Goal: Task Accomplishment & Management: Manage account settings

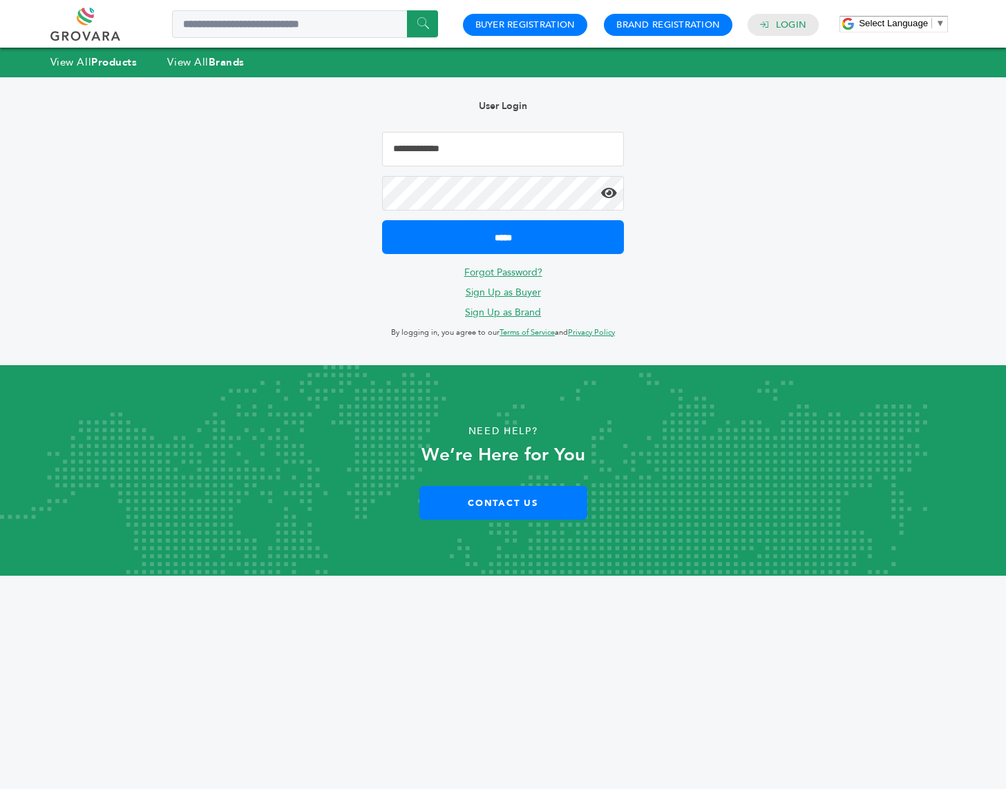
click at [457, 141] on input "Email Address" at bounding box center [503, 149] width 242 height 35
click at [453, 146] on input "Email Address" at bounding box center [503, 149] width 242 height 35
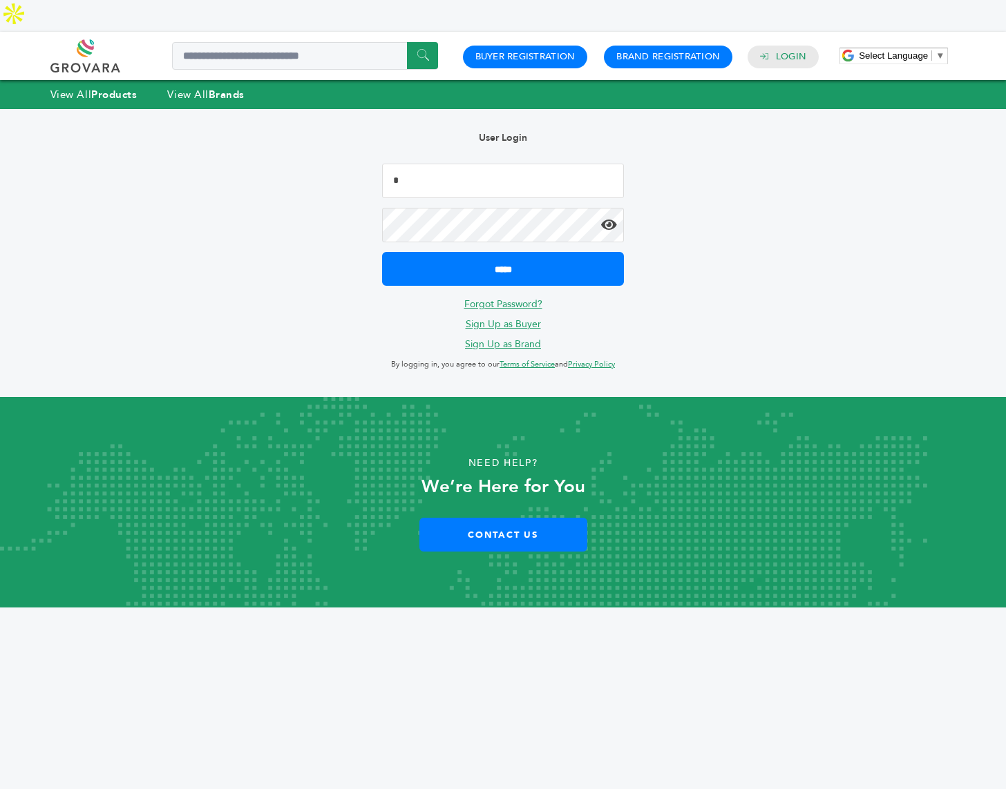
type input "**********"
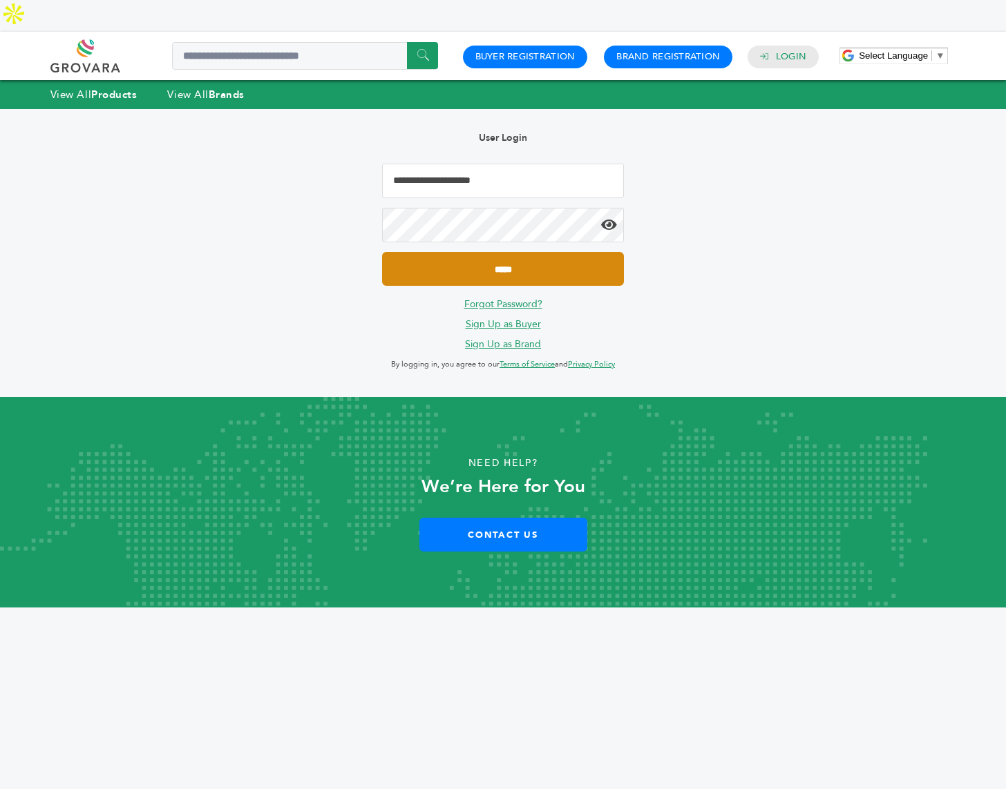
click at [468, 252] on input "*****" at bounding box center [503, 269] width 242 height 34
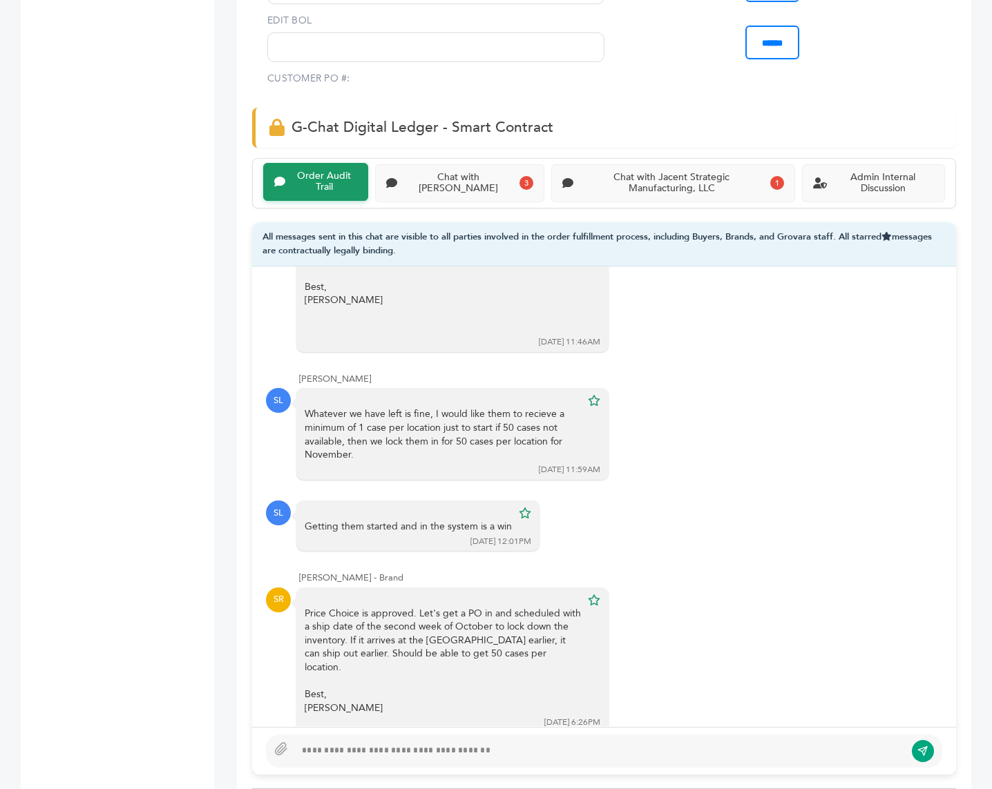
scroll to position [989, 0]
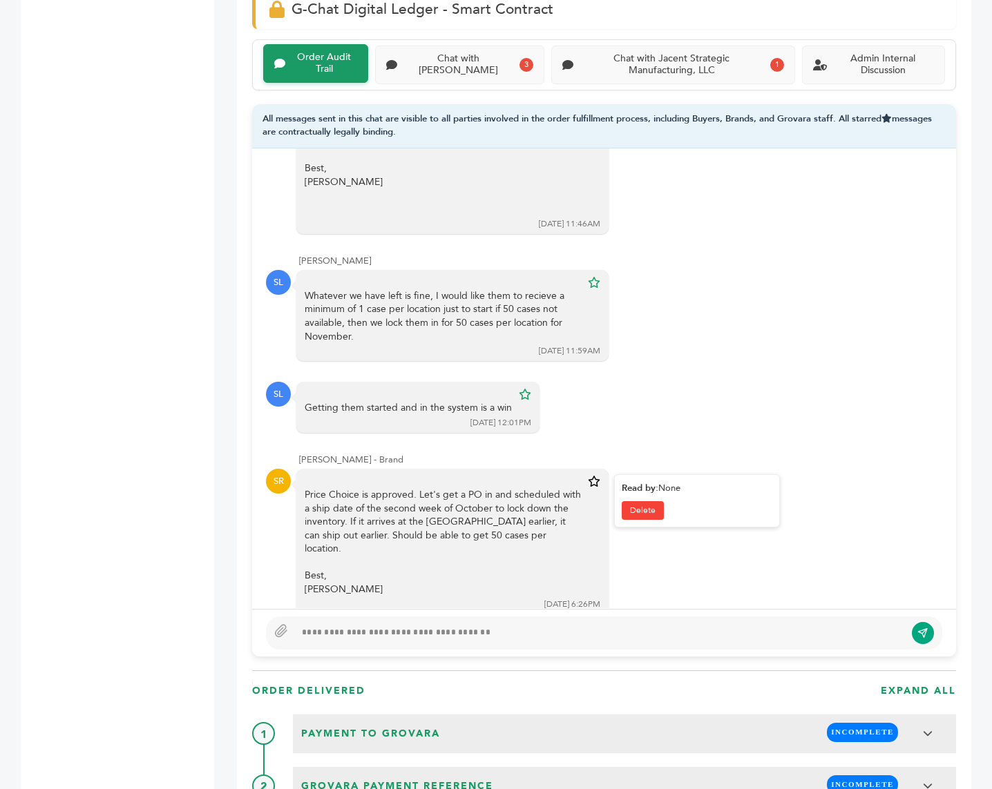
click at [589, 474] on link at bounding box center [594, 481] width 12 height 15
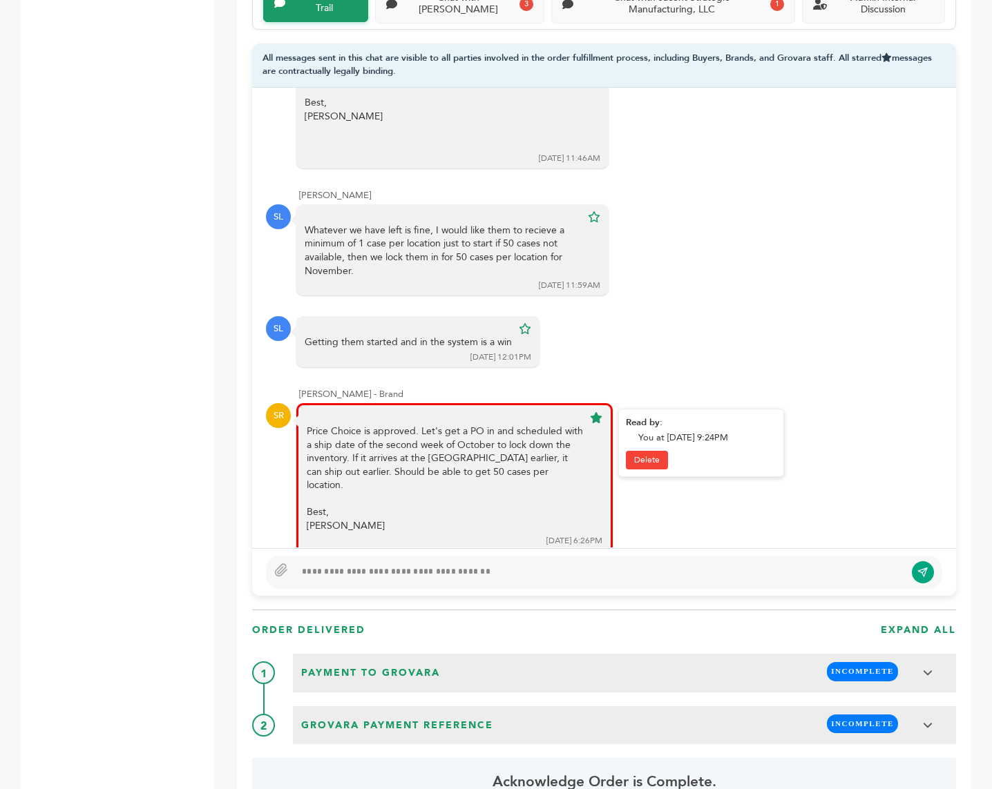
scroll to position [1039, 0]
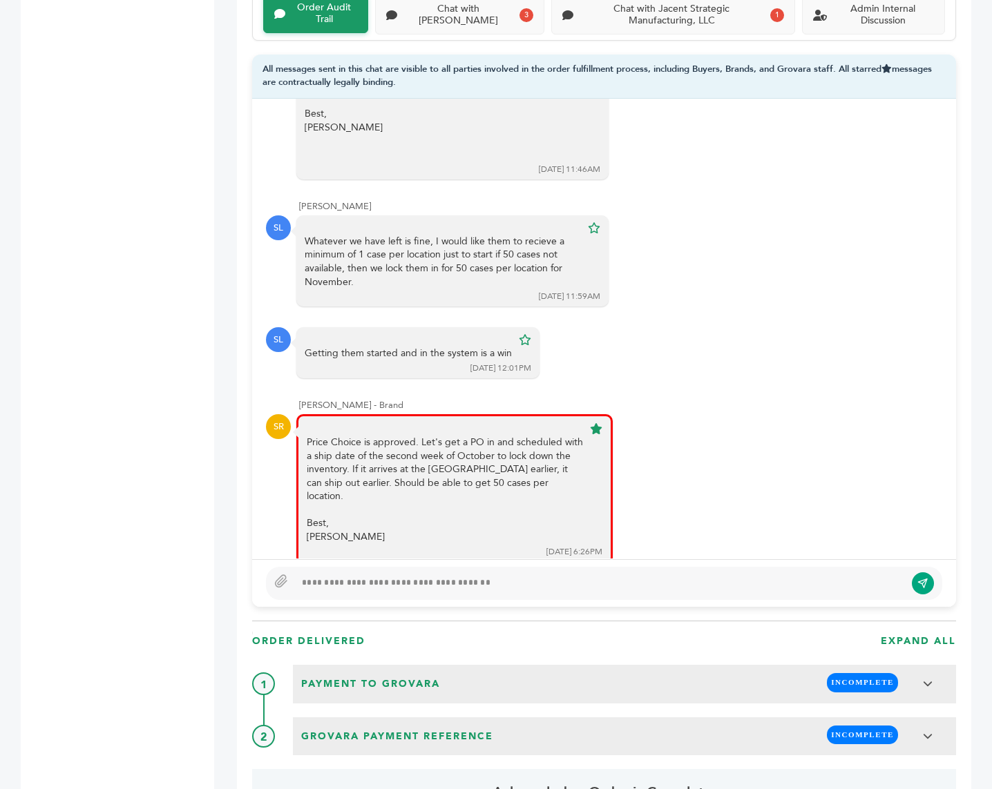
click at [410, 566] on div at bounding box center [604, 583] width 704 height 48
type textarea "**********"
click at [925, 577] on icon "submit" at bounding box center [922, 583] width 11 height 12
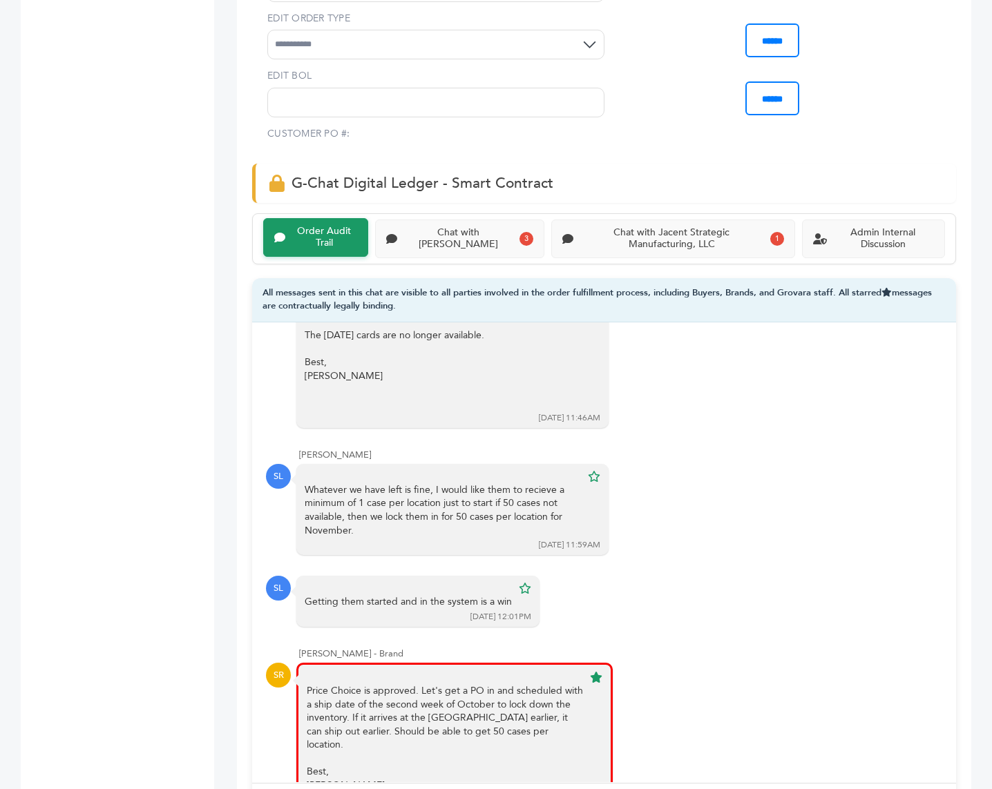
scroll to position [758, 0]
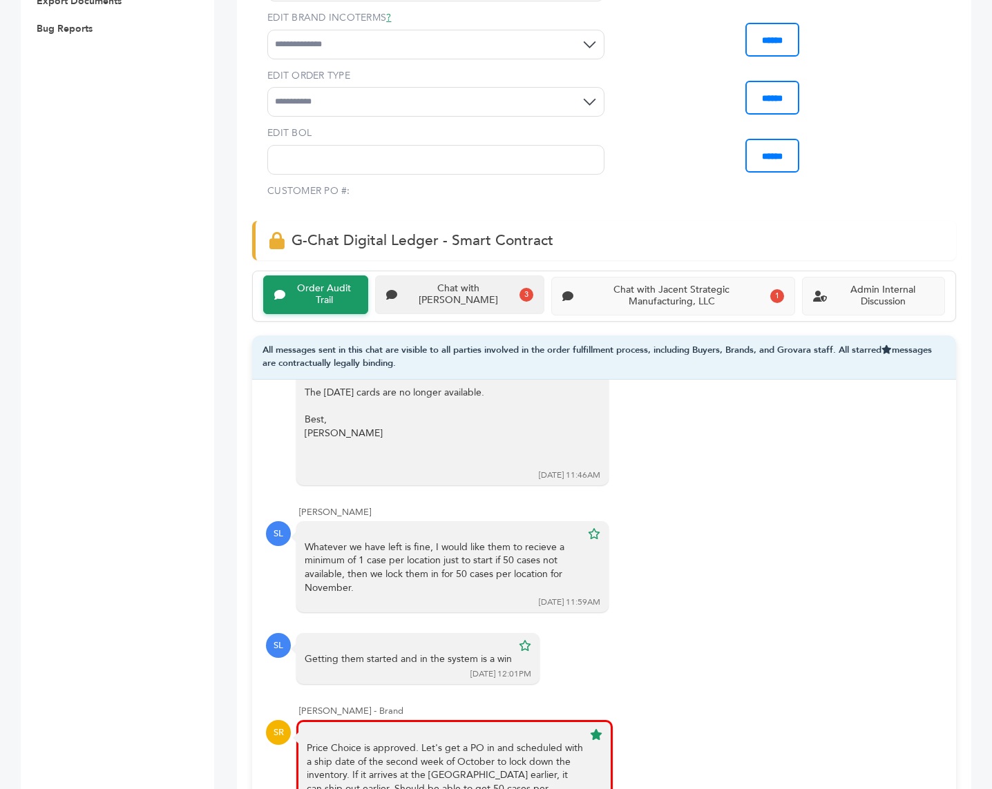
click at [471, 283] on div "Chat with [PERSON_NAME]" at bounding box center [458, 294] width 111 height 23
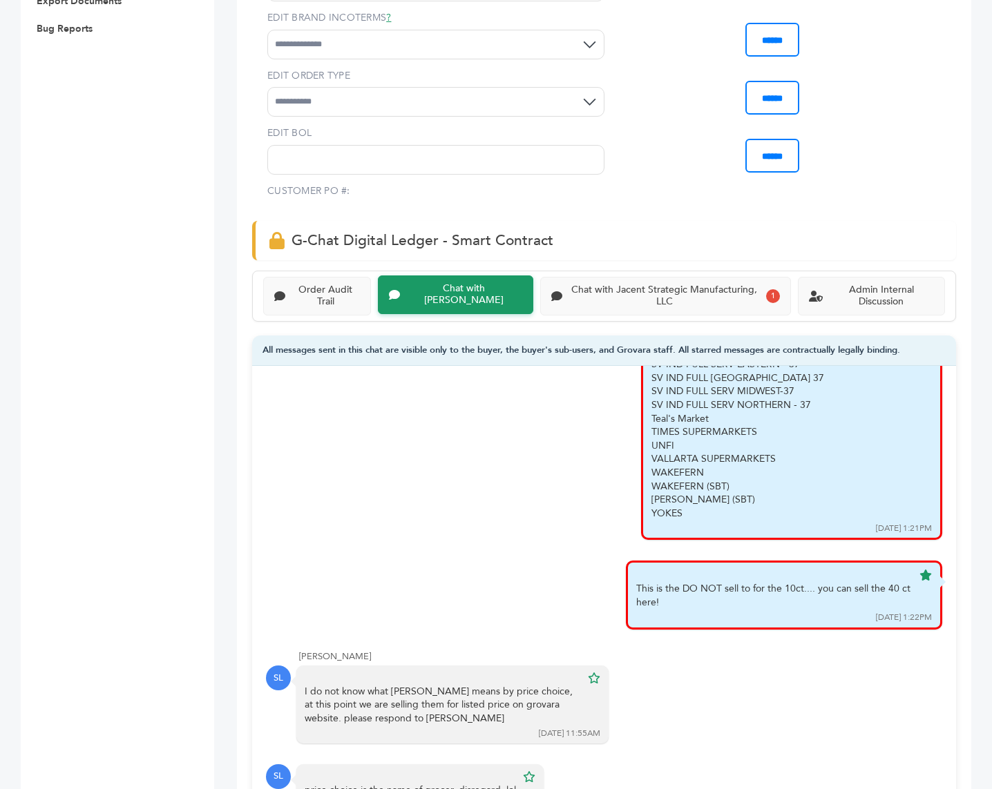
scroll to position [1771, 0]
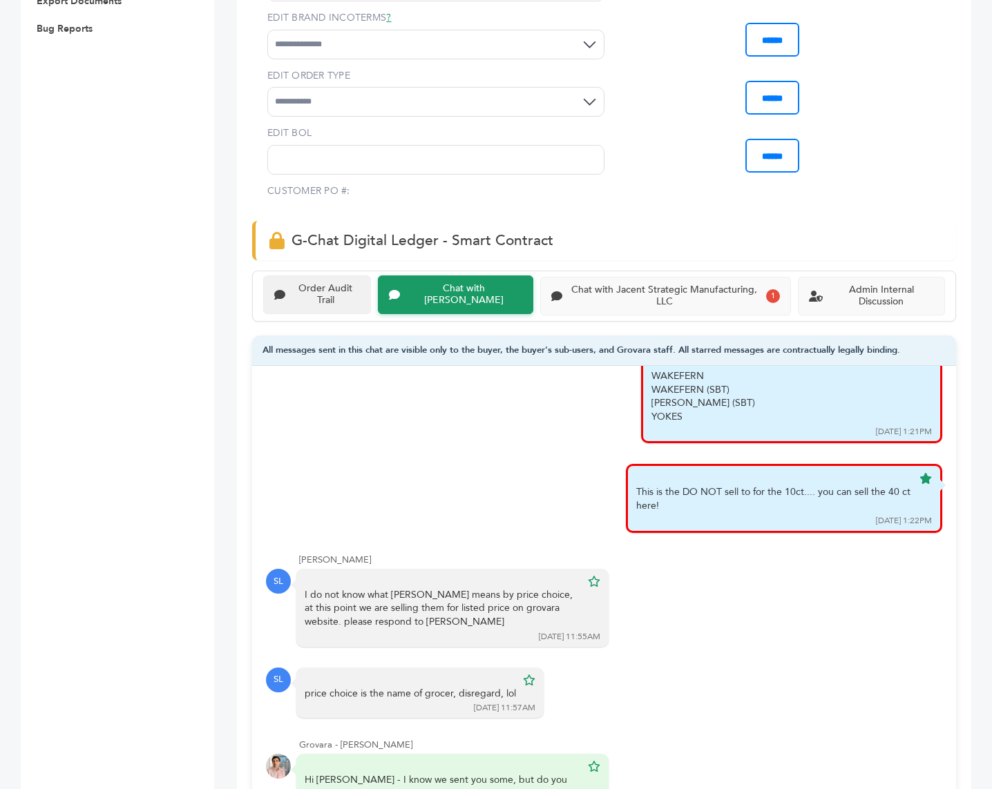
click at [326, 276] on div "Order Audit Trail" at bounding box center [317, 295] width 108 height 39
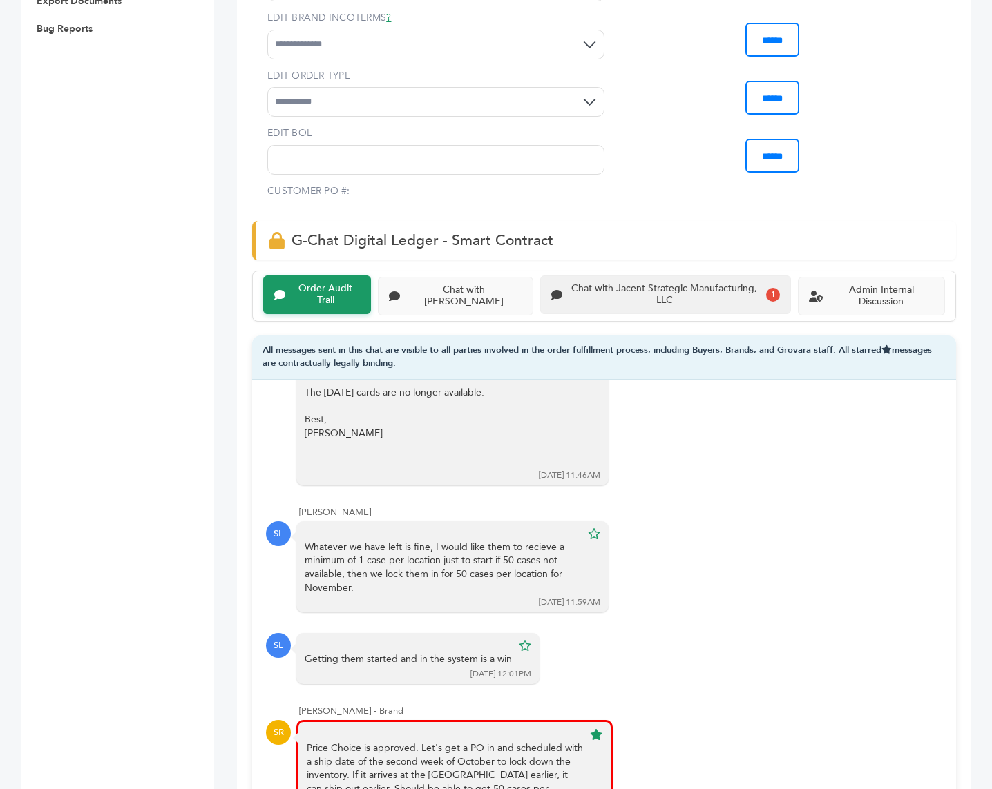
click at [620, 283] on div "Chat with Jacent Strategic Manufacturing, LLC" at bounding box center [664, 294] width 193 height 23
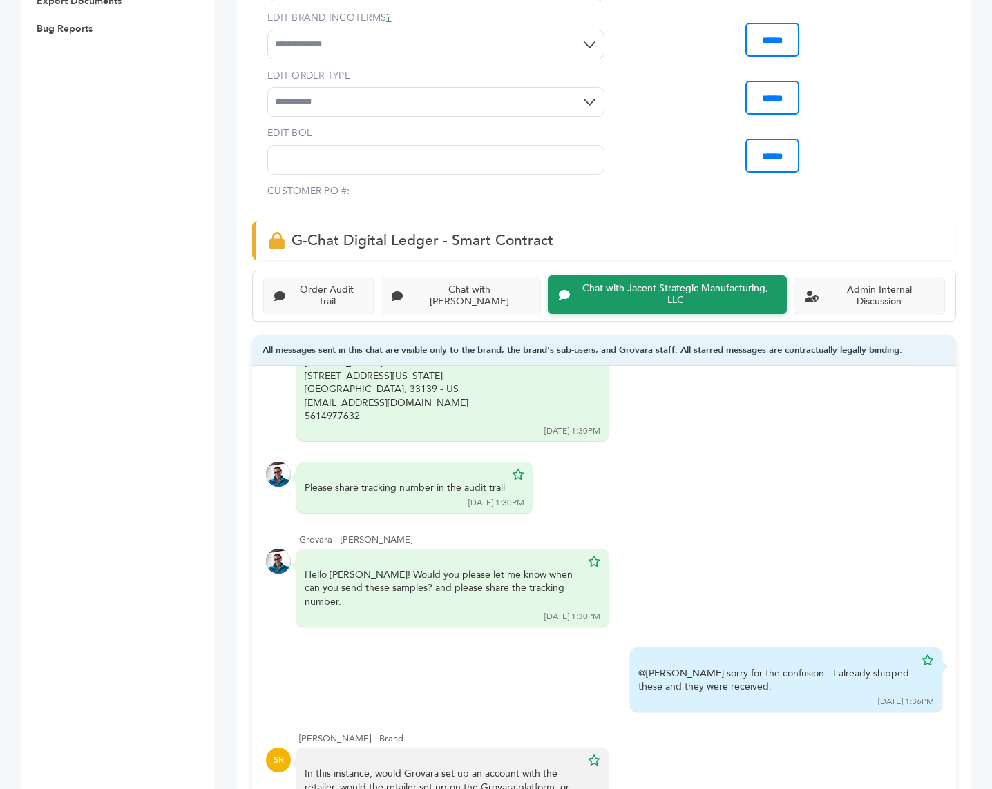
scroll to position [114, 0]
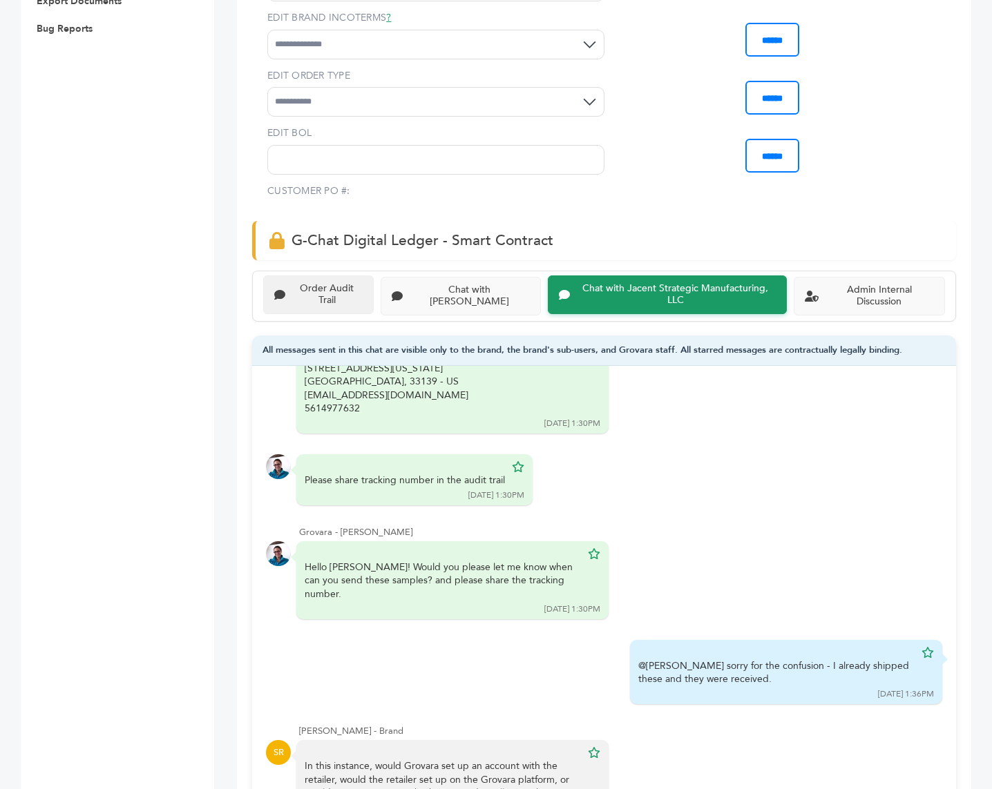
click at [291, 283] on div "Order Audit Trail" at bounding box center [327, 294] width 72 height 23
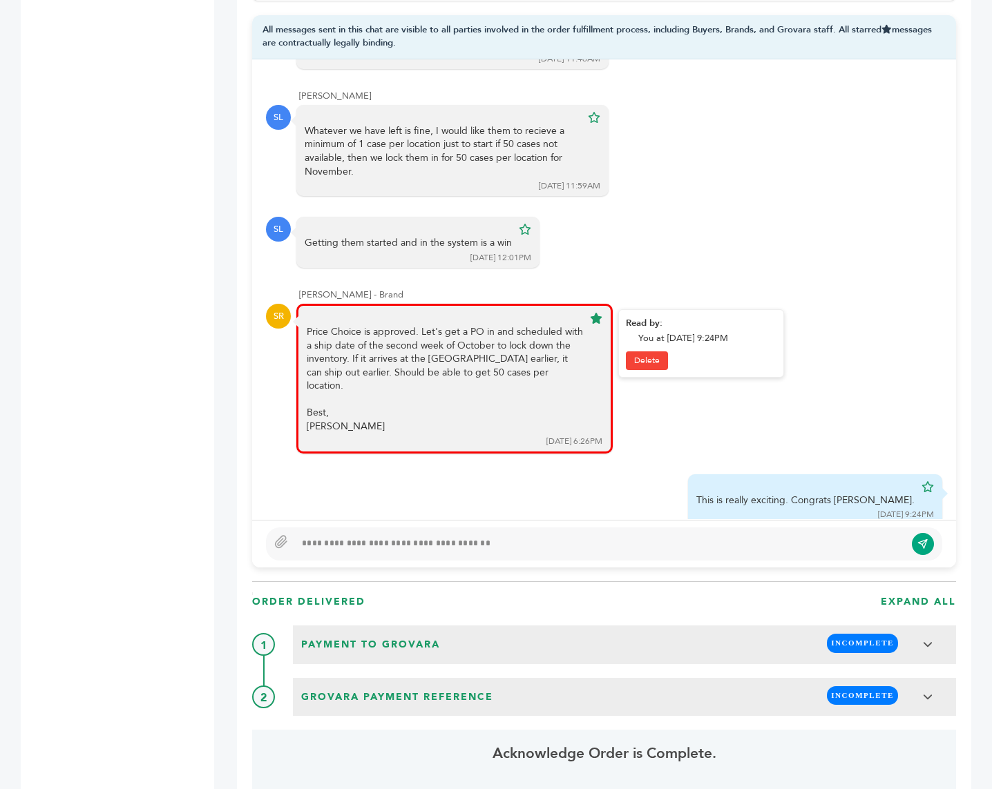
scroll to position [1082, 0]
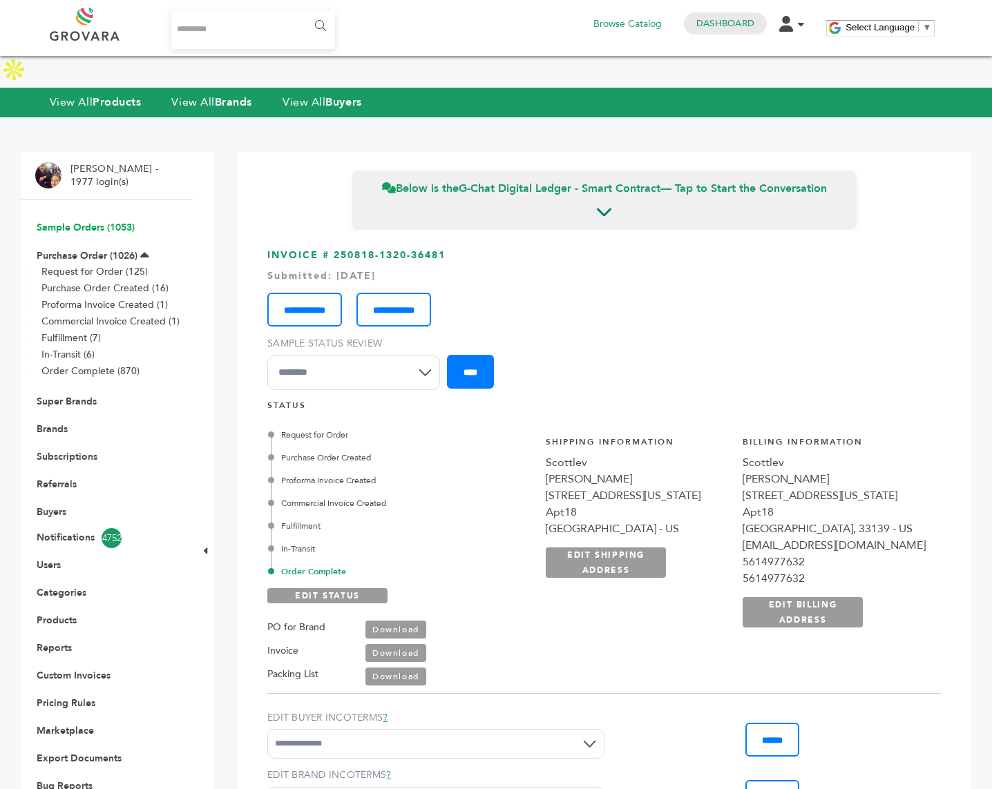
click at [95, 221] on link "Sample Orders (1053)" at bounding box center [86, 227] width 98 height 13
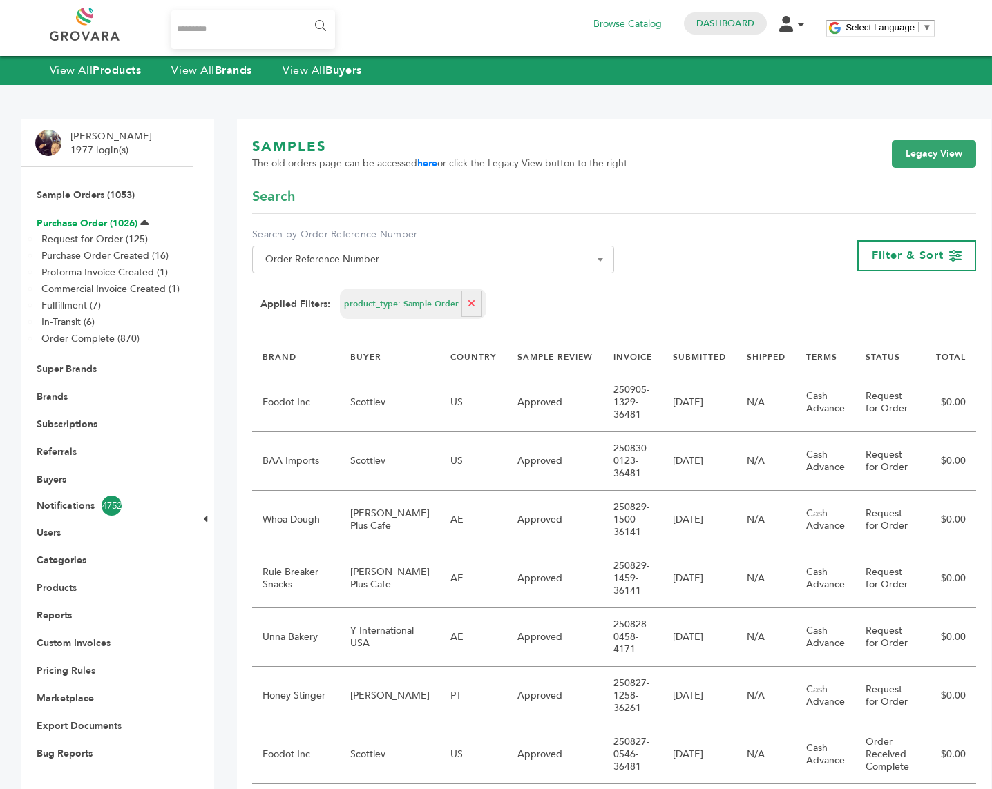
click at [88, 220] on link "Purchase Order (1026)" at bounding box center [87, 223] width 101 height 13
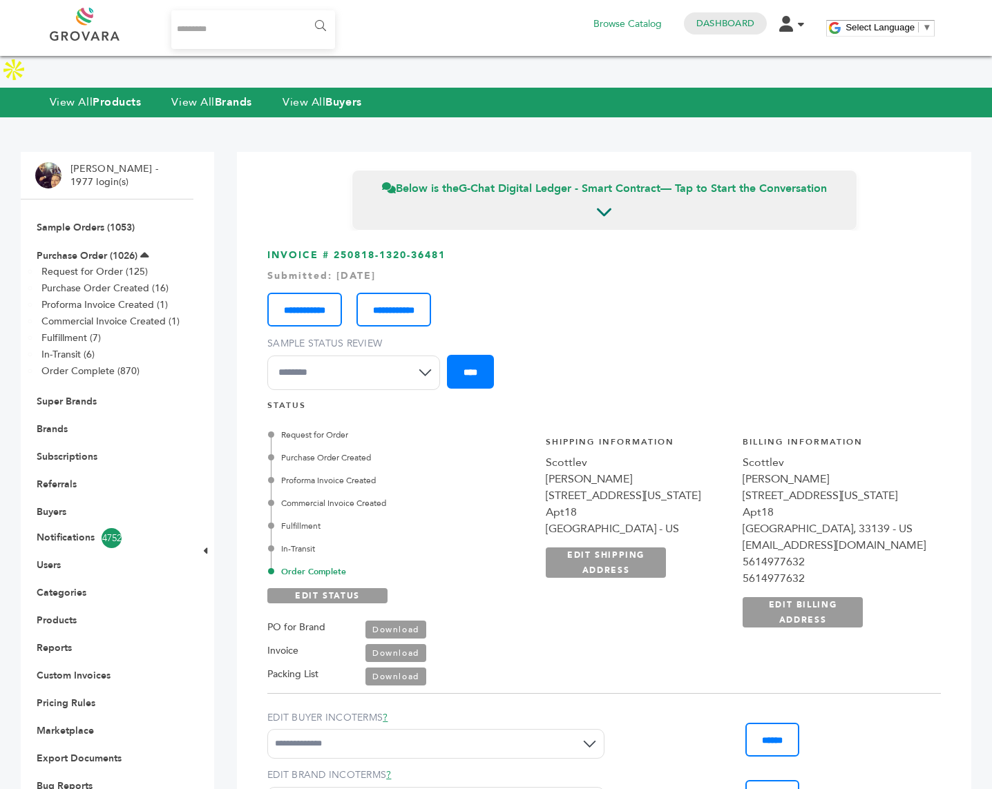
click at [208, 18] on input "Search..." at bounding box center [253, 29] width 164 height 39
type input "*******"
click at [304, 12] on input "******" at bounding box center [319, 26] width 31 height 28
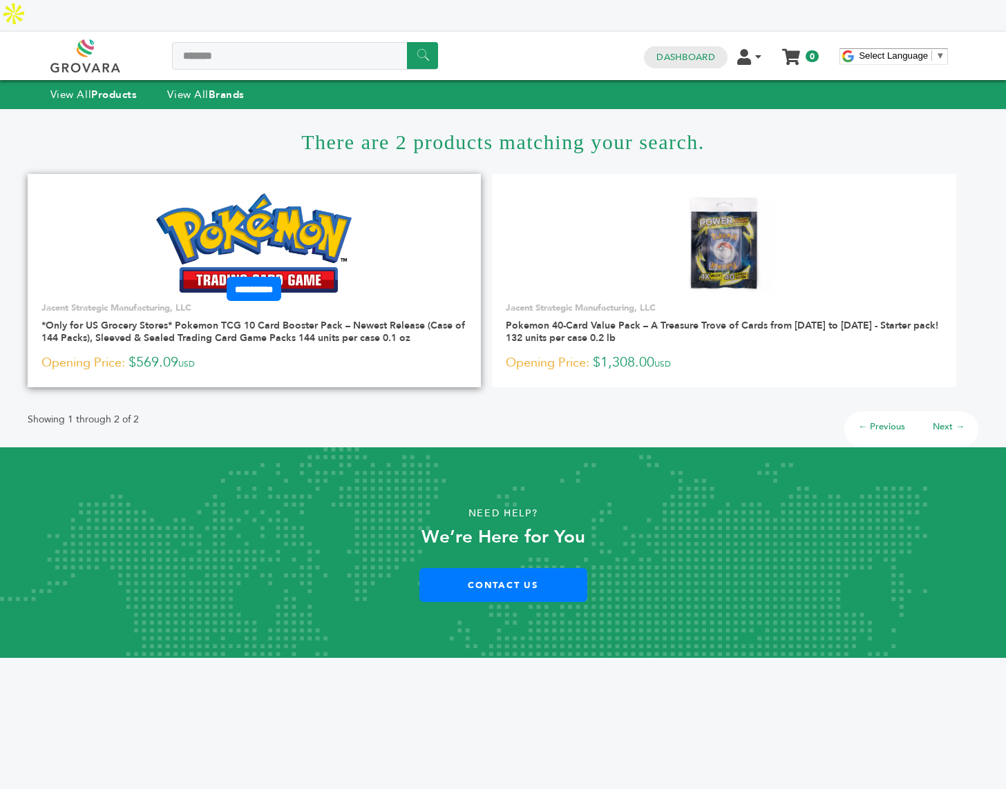
click at [282, 193] on img at bounding box center [253, 242] width 195 height 99
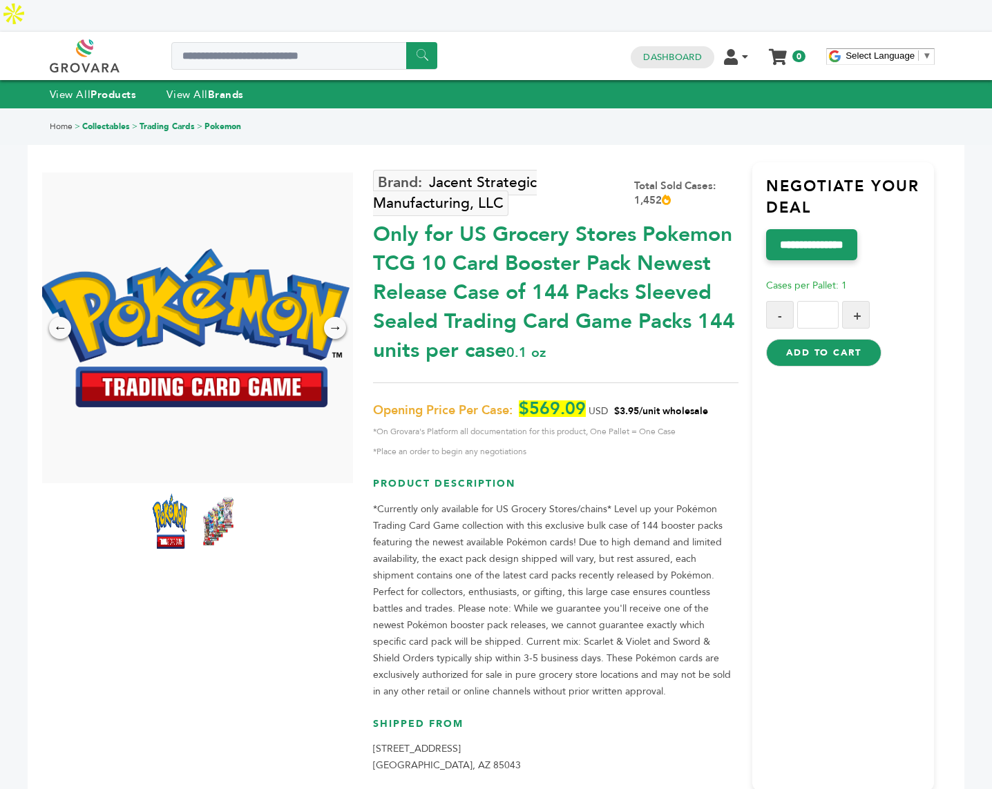
click at [852, 301] on button "+" at bounding box center [856, 315] width 28 height 28
type input "*"
drag, startPoint x: 829, startPoint y: 282, endPoint x: 798, endPoint y: 265, distance: 34.6
click at [798, 265] on form "Cases per Pallet: 1 - * + Add to Cart" at bounding box center [850, 313] width 169 height 106
click at [653, 51] on link "Dashboard" at bounding box center [672, 57] width 58 height 12
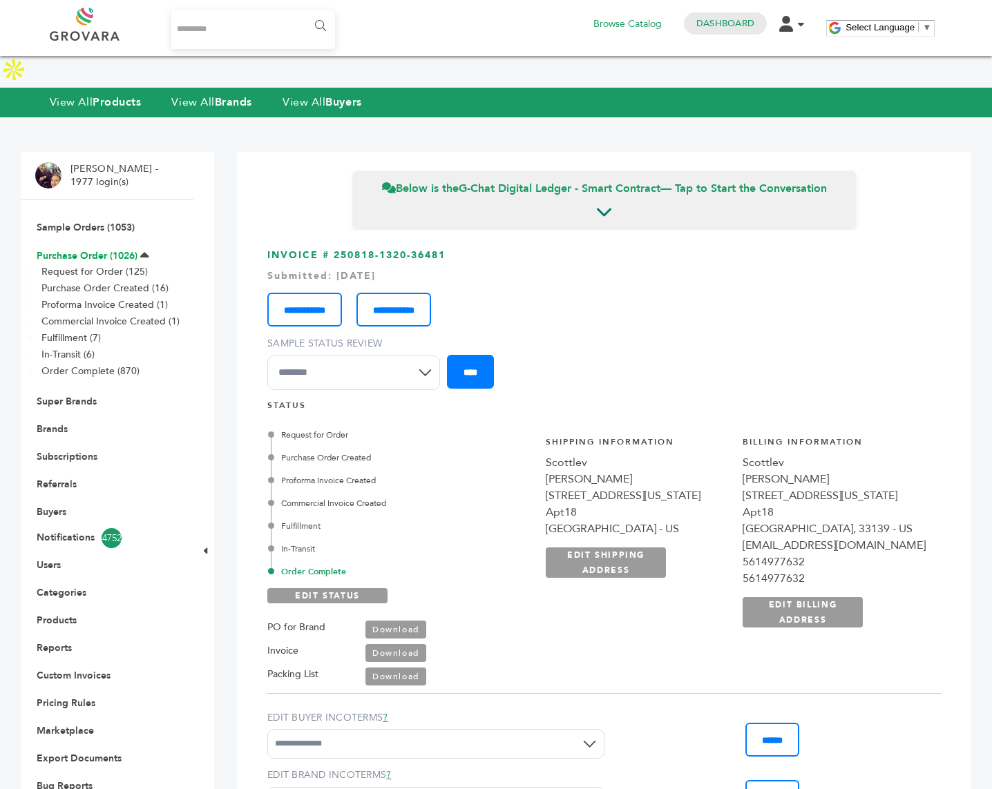
click at [101, 249] on link "Purchase Order (1026)" at bounding box center [87, 255] width 101 height 13
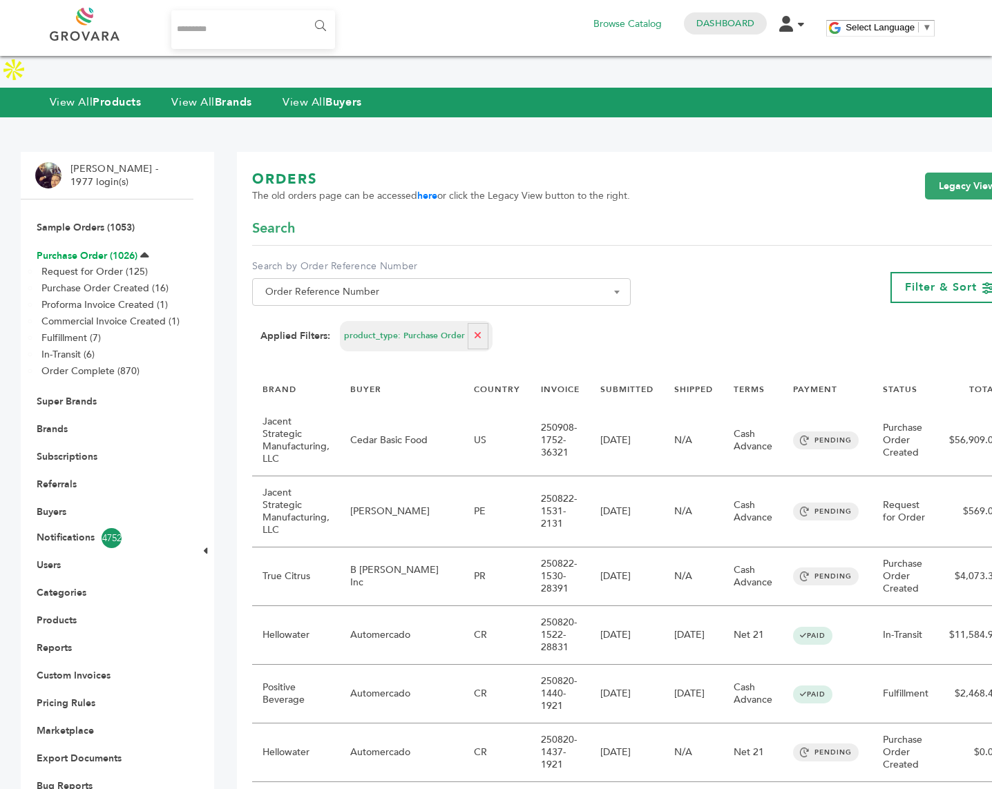
click at [83, 249] on link "Purchase Order (1026)" at bounding box center [87, 255] width 101 height 13
click at [115, 249] on link "Purchase Order (1026)" at bounding box center [87, 255] width 101 height 13
click at [102, 249] on link "Purchase Order (1026)" at bounding box center [87, 255] width 101 height 13
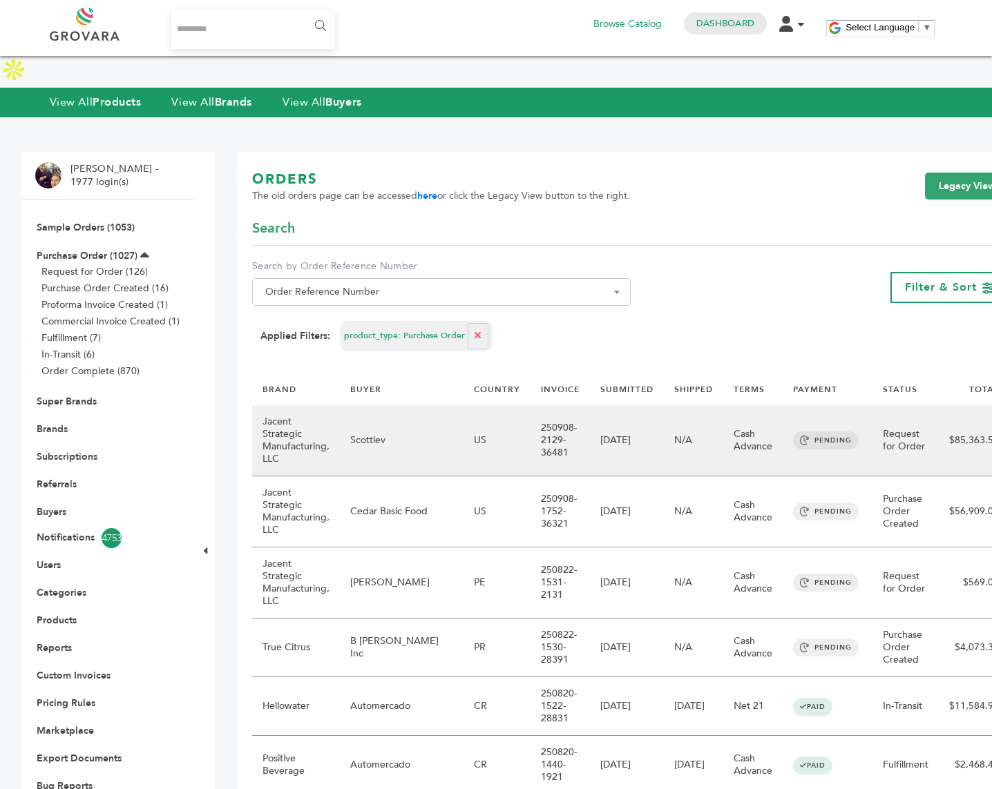
click at [381, 426] on td "Scottlev" at bounding box center [402, 440] width 124 height 71
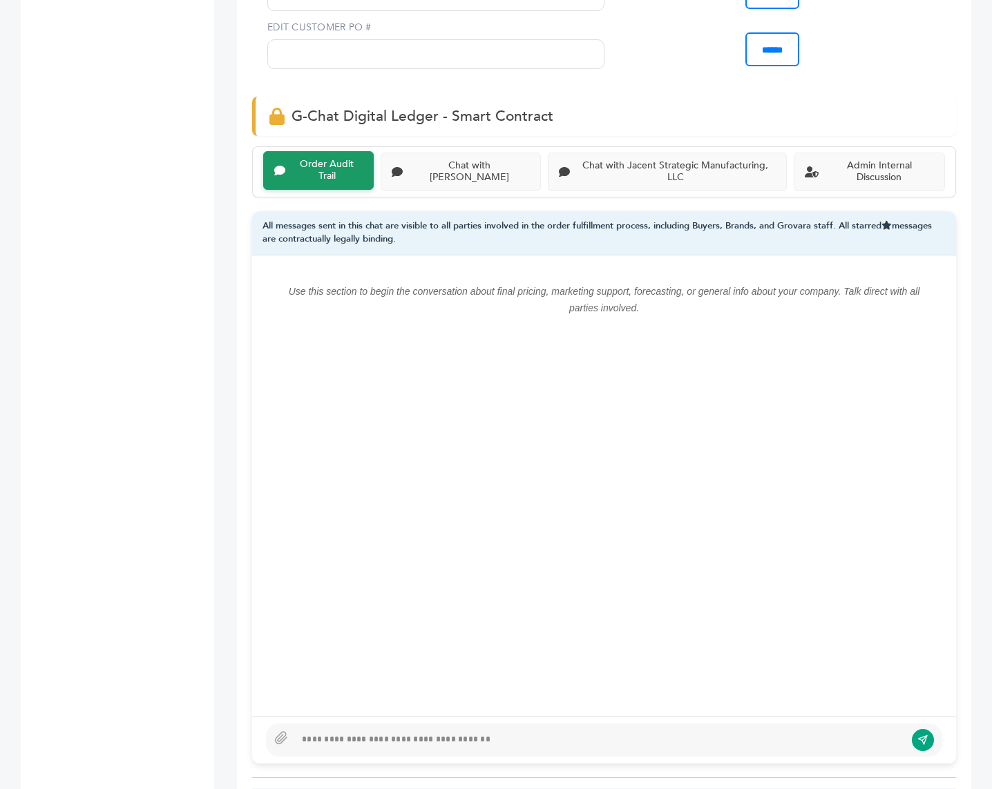
scroll to position [1091, 0]
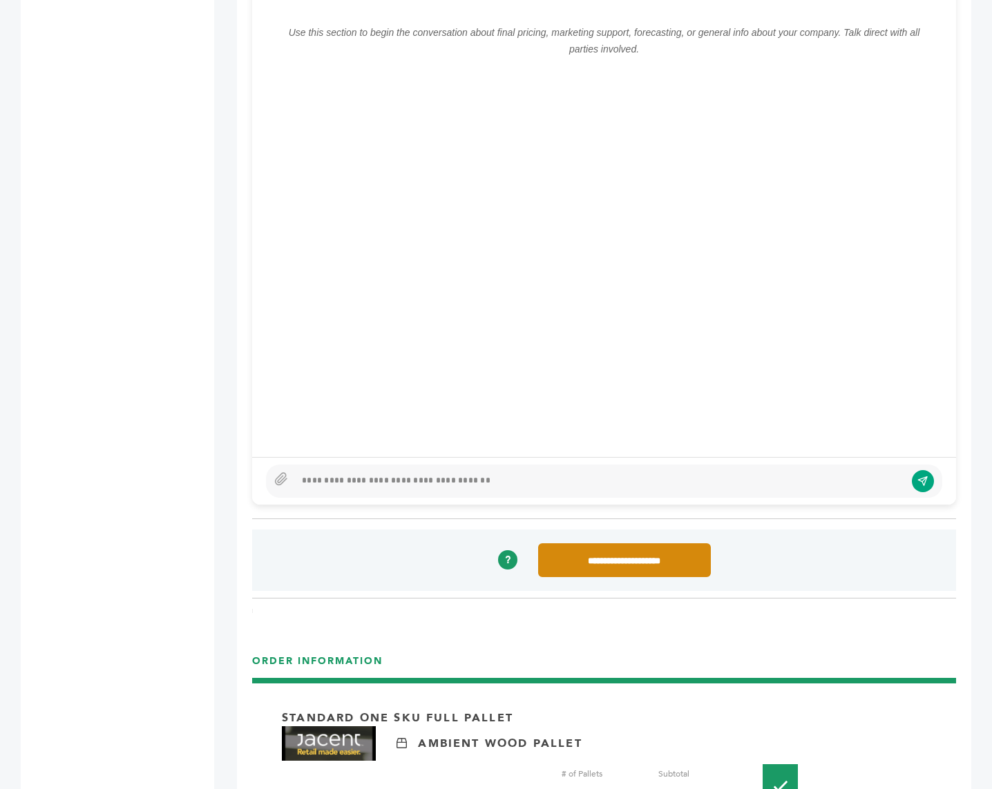
click at [577, 544] on input "**********" at bounding box center [624, 561] width 173 height 34
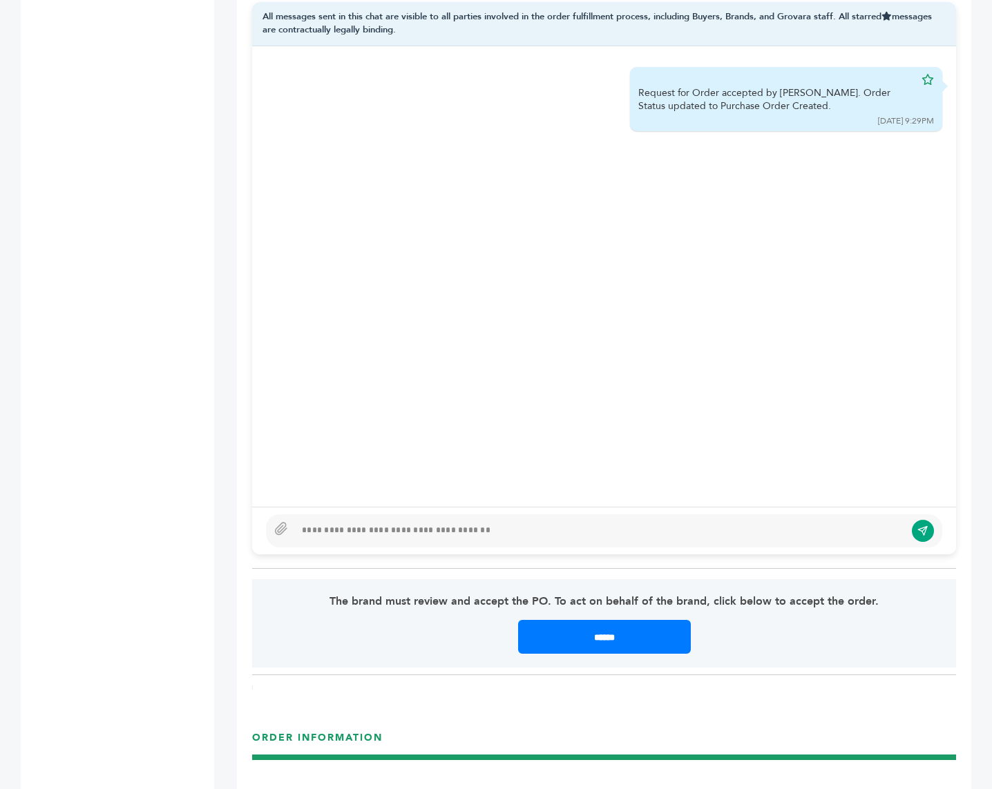
scroll to position [1097, 0]
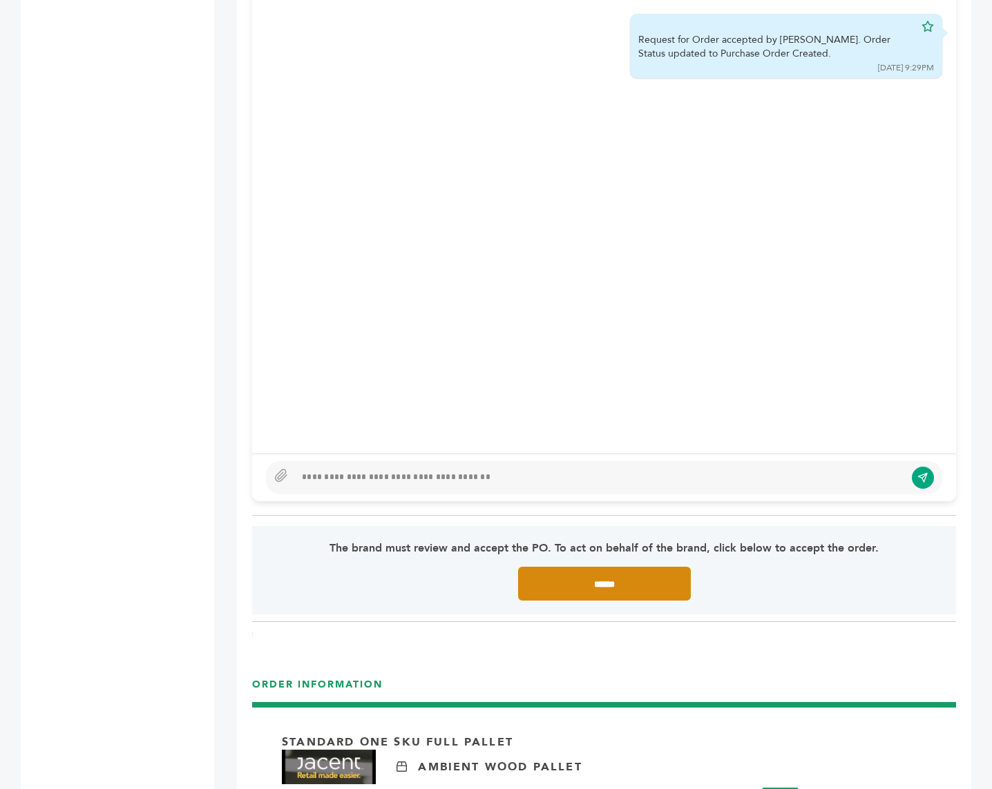
click at [593, 567] on input "******" at bounding box center [604, 584] width 173 height 34
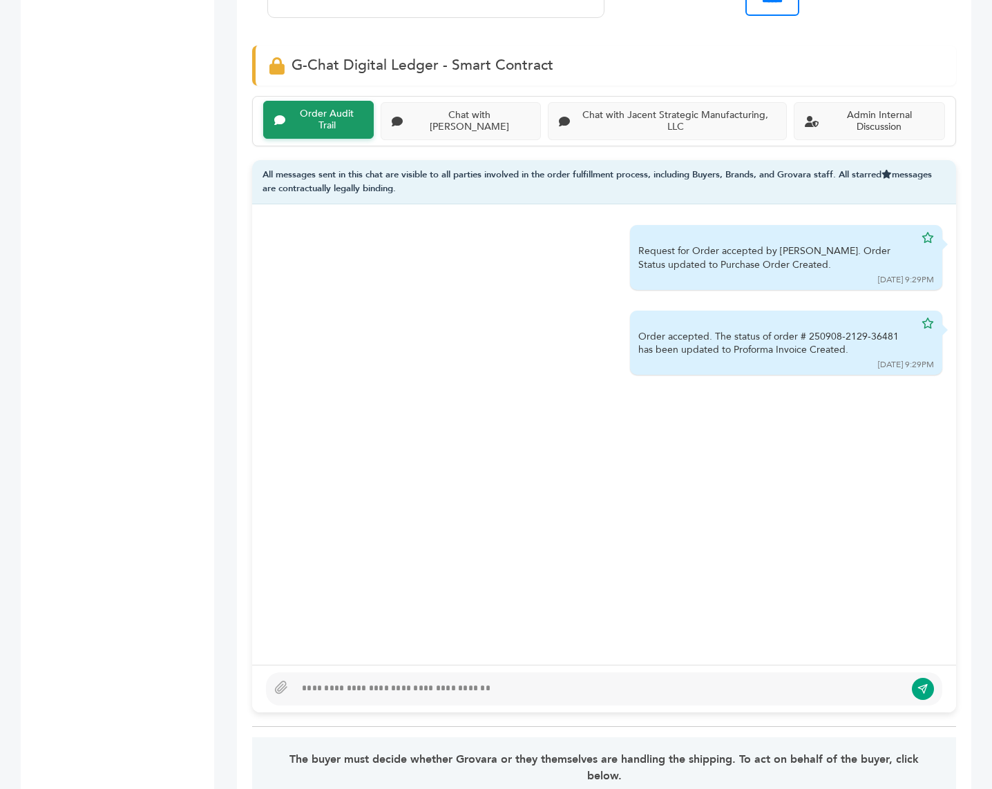
scroll to position [893, 0]
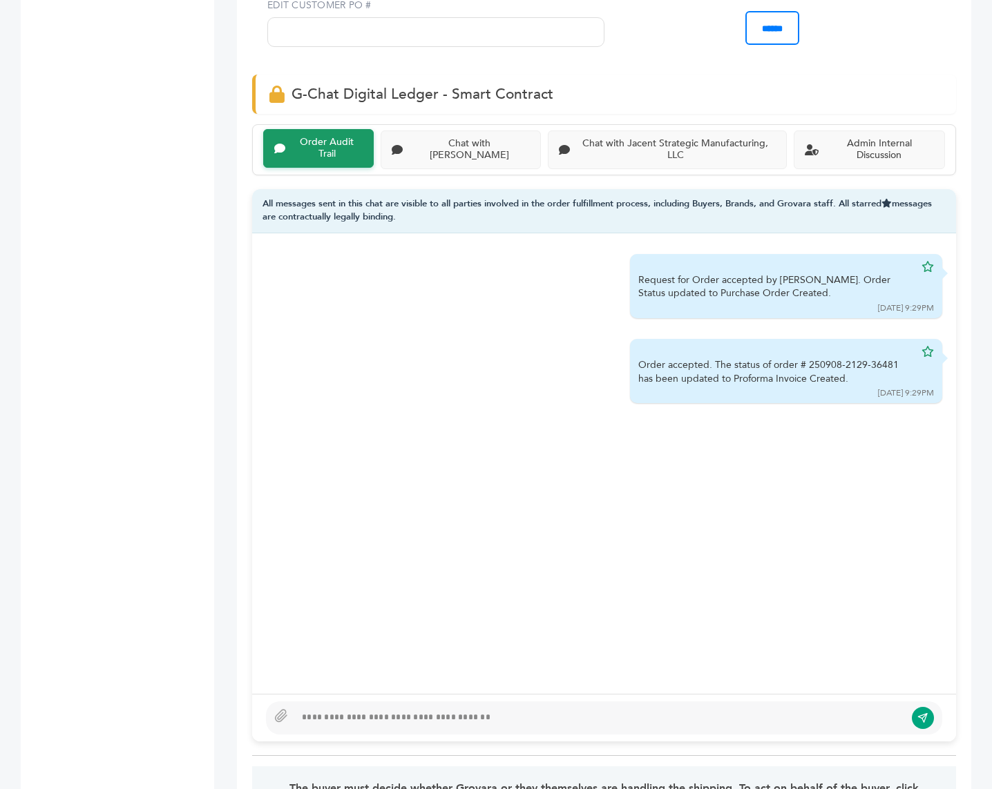
click at [448, 710] on div at bounding box center [600, 718] width 610 height 17
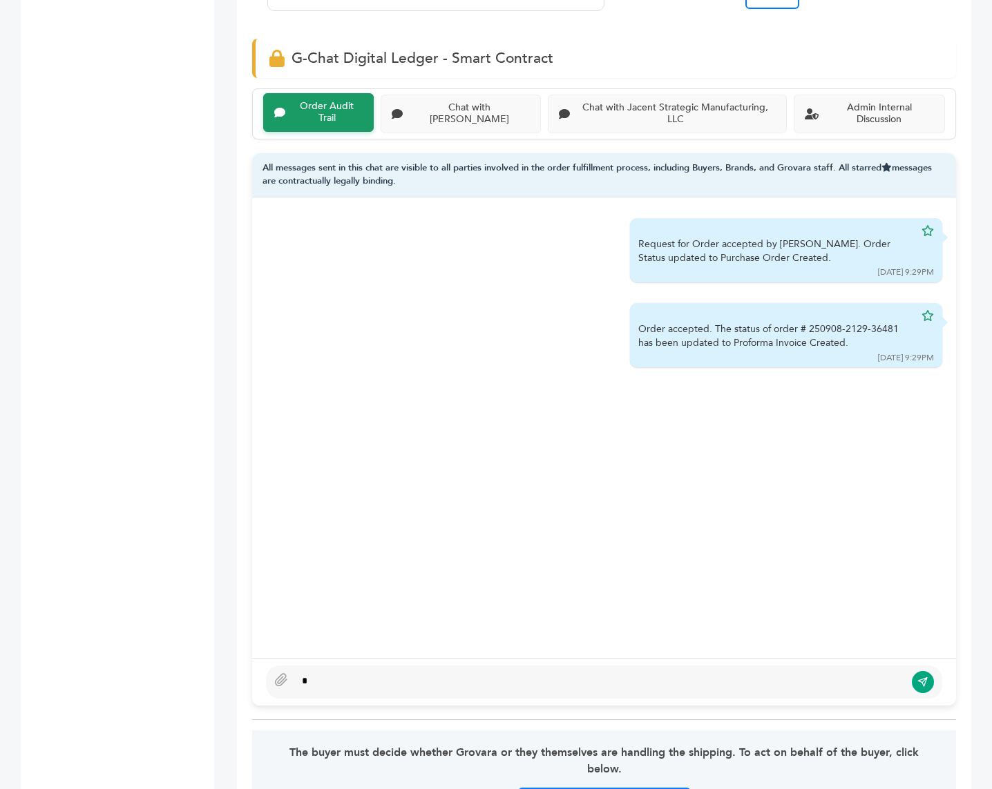
scroll to position [858, 0]
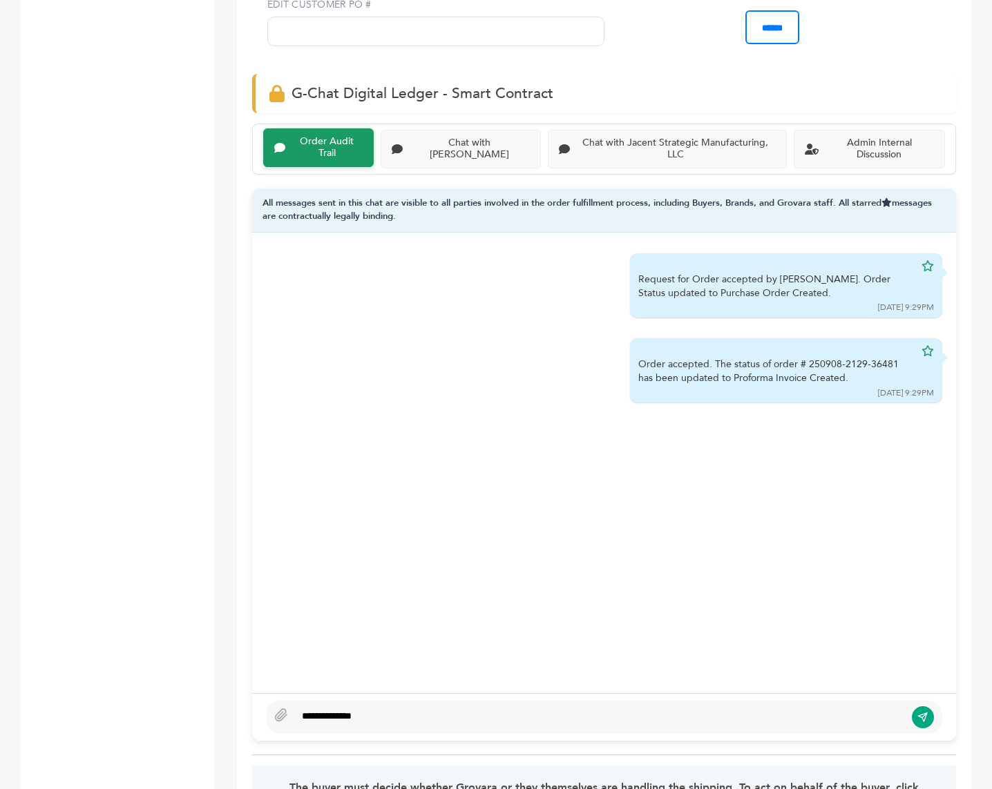
type textarea "**********"
click at [928, 706] on button "submit" at bounding box center [922, 717] width 23 height 23
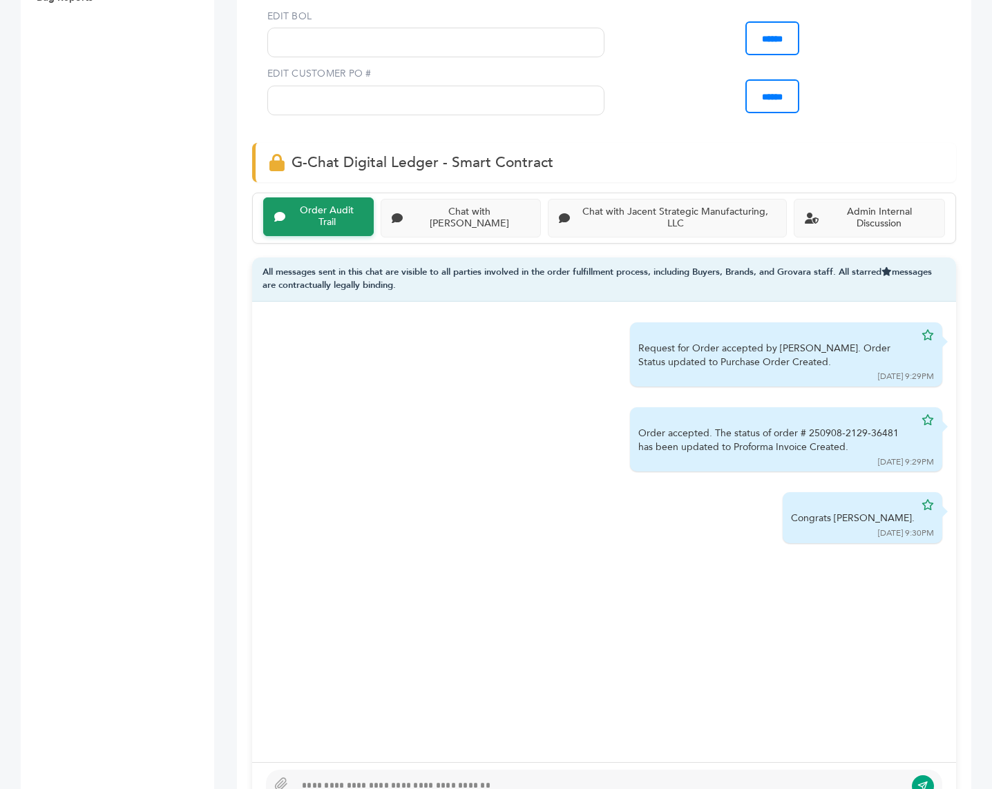
scroll to position [724, 0]
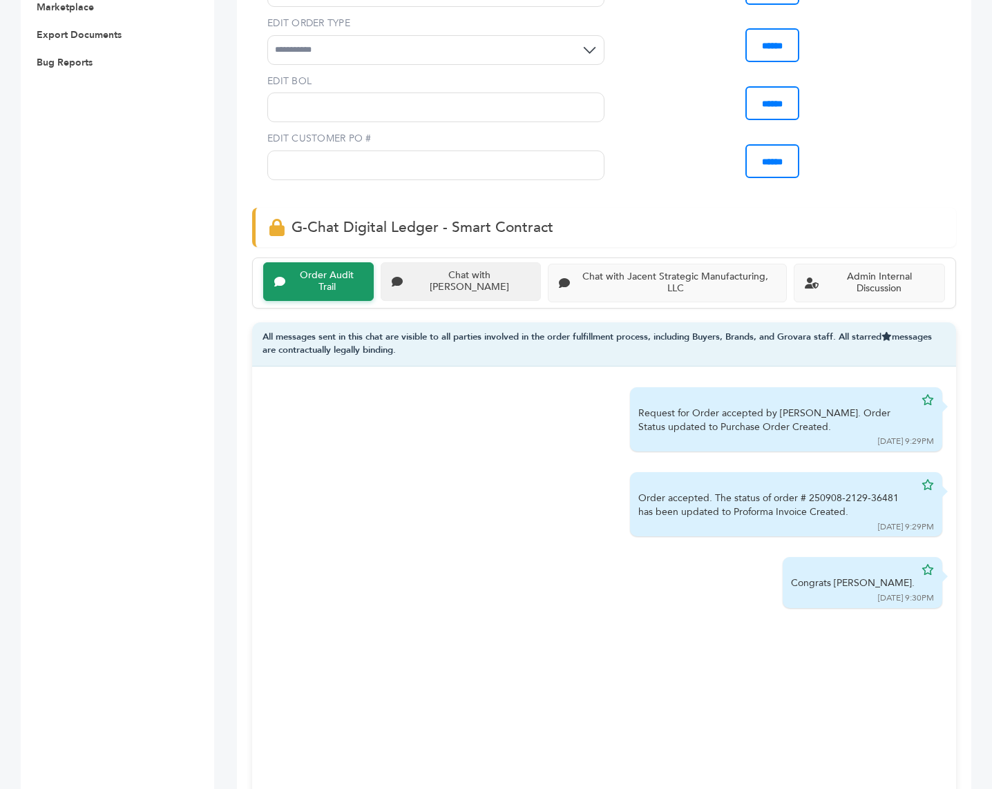
click at [447, 270] on div "Chat with [PERSON_NAME]" at bounding box center [469, 281] width 122 height 23
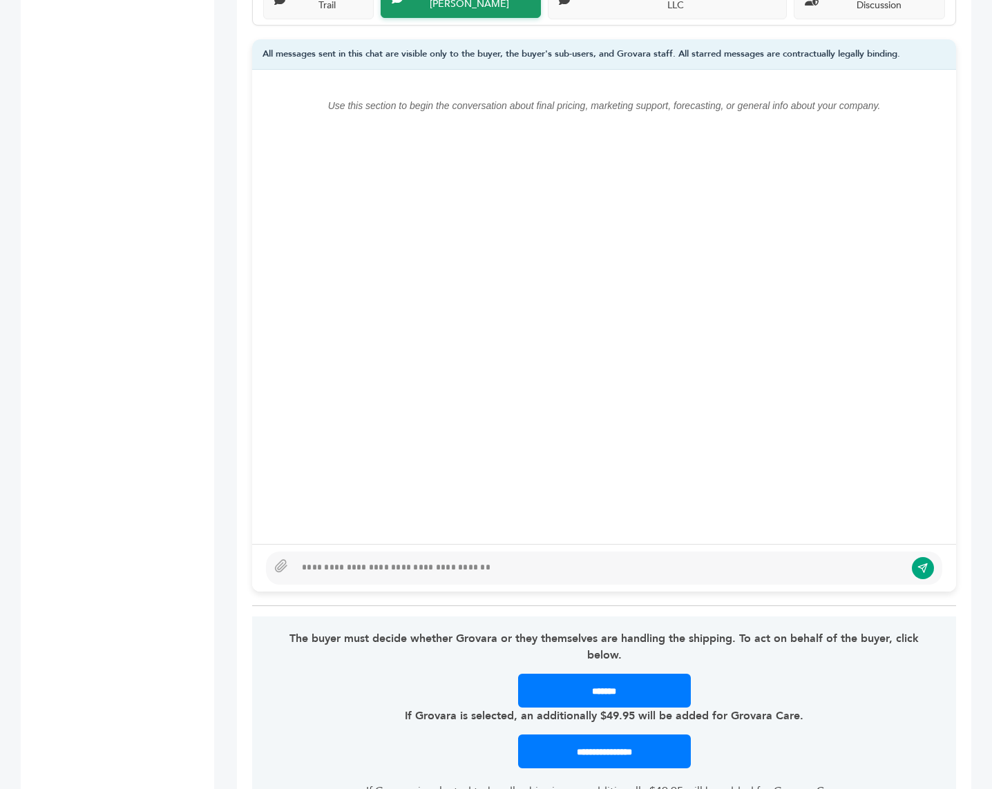
scroll to position [1022, 0]
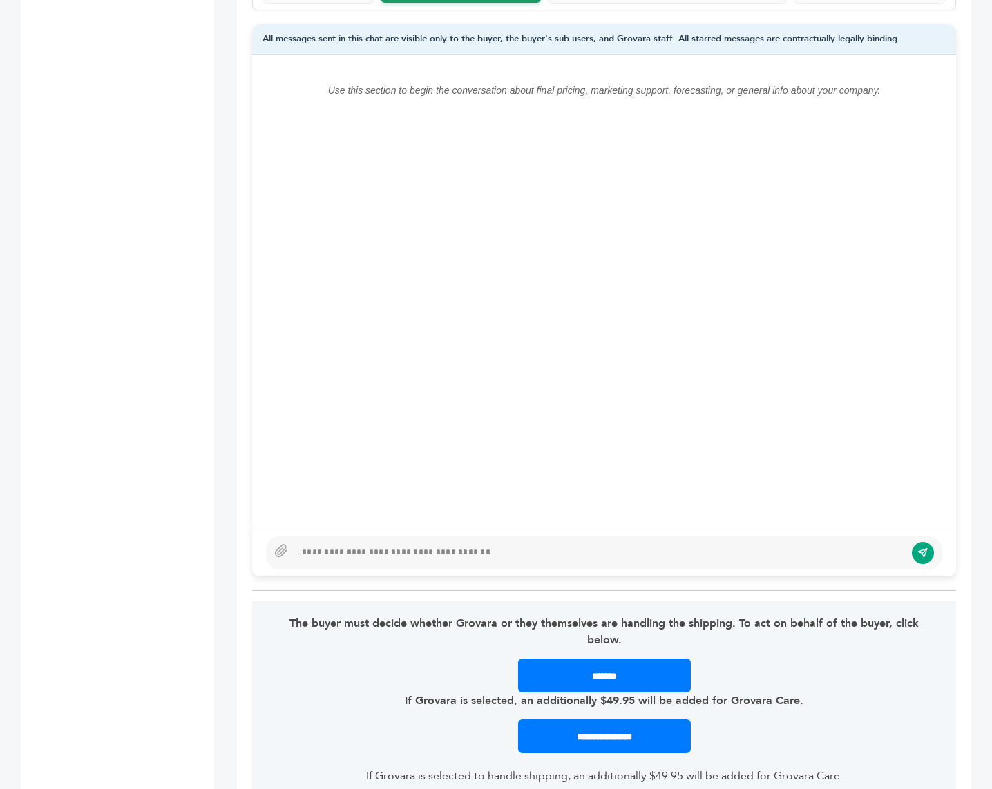
click at [379, 545] on div at bounding box center [600, 553] width 610 height 17
type textarea "**********"
click at [925, 541] on button "submit" at bounding box center [922, 552] width 23 height 23
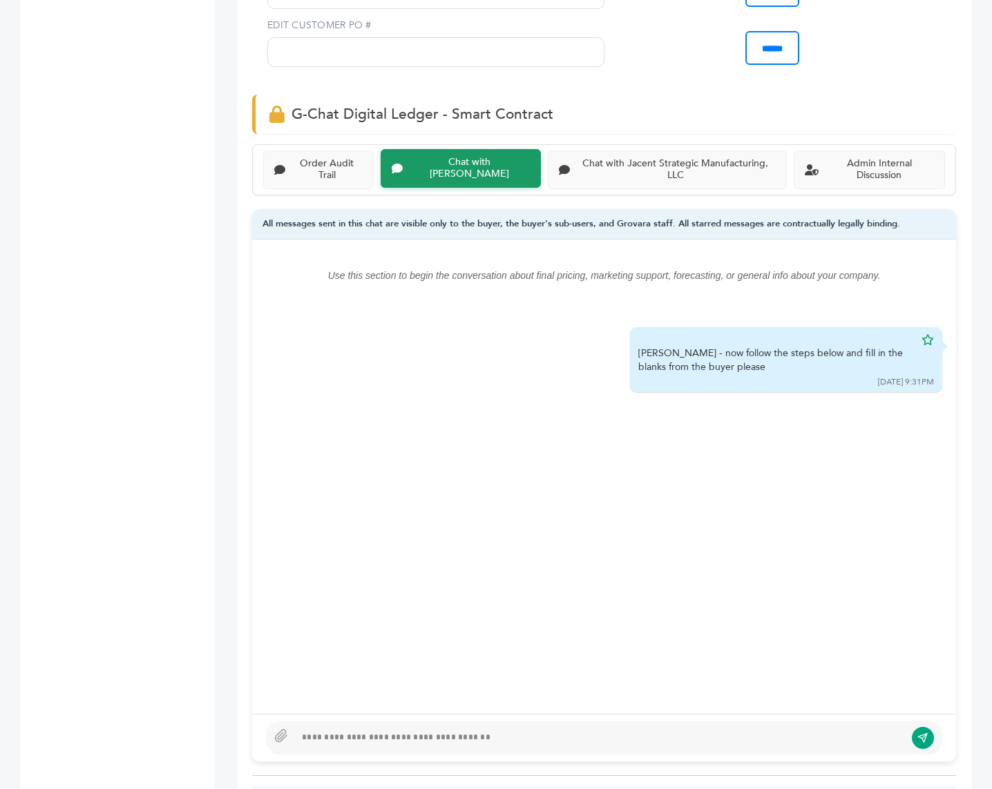
scroll to position [835, 0]
click at [317, 159] on div "Order Audit Trail" at bounding box center [327, 170] width 72 height 23
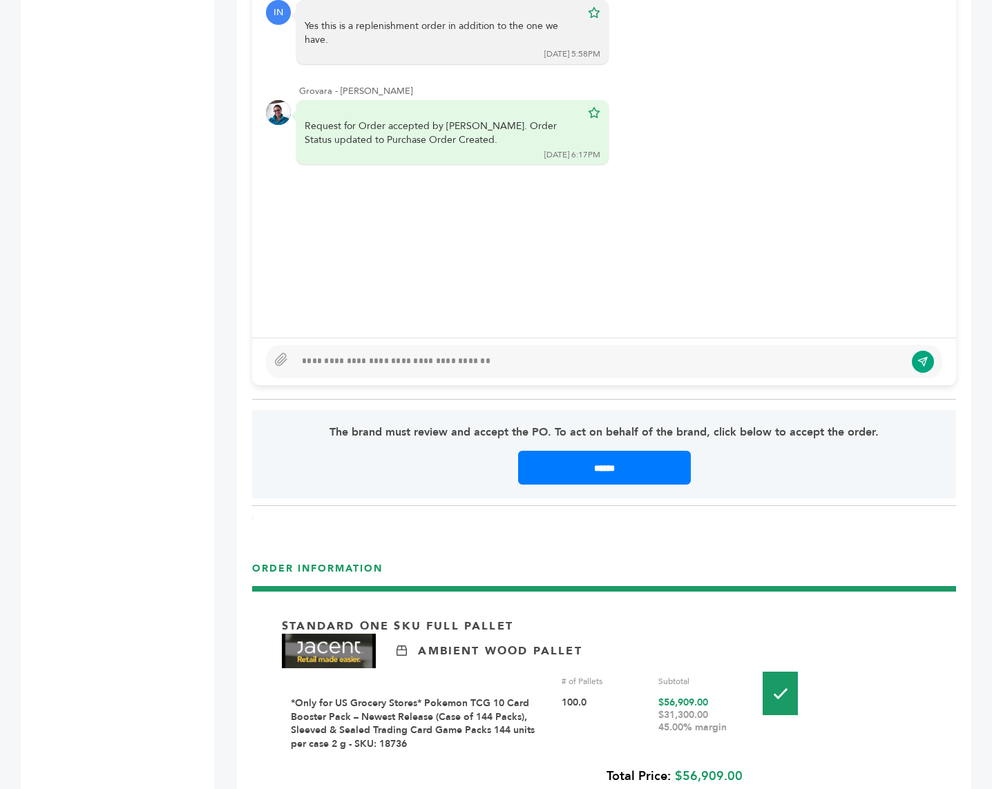
scroll to position [1423, 0]
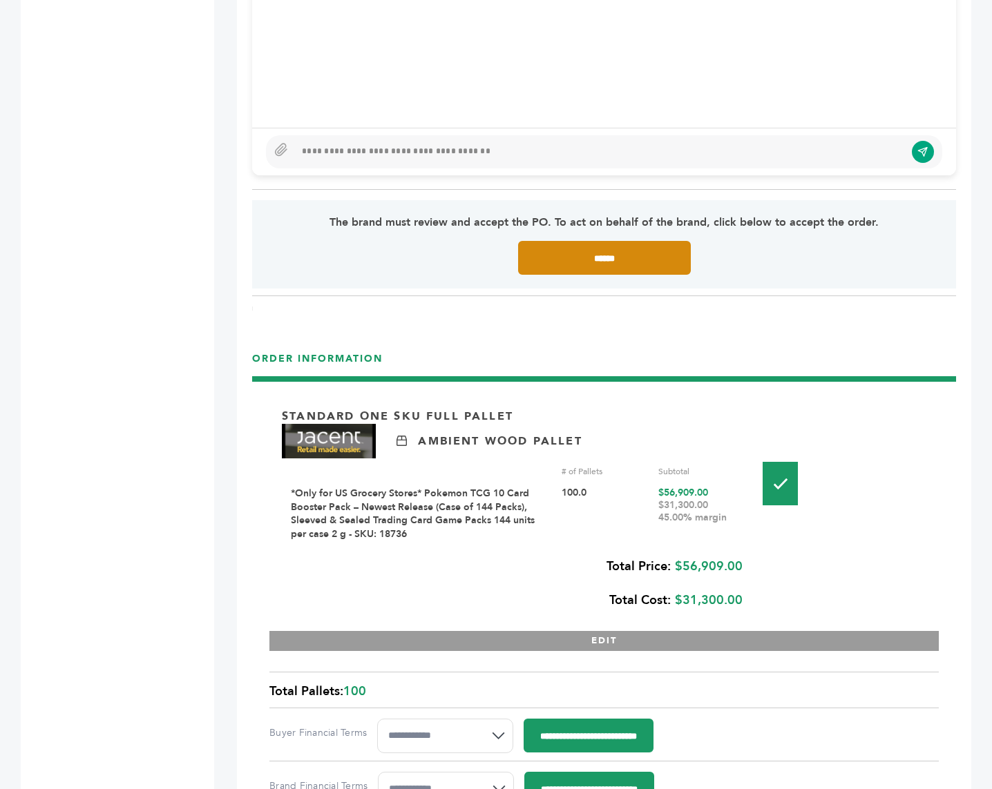
click at [591, 241] on input "******" at bounding box center [604, 258] width 173 height 34
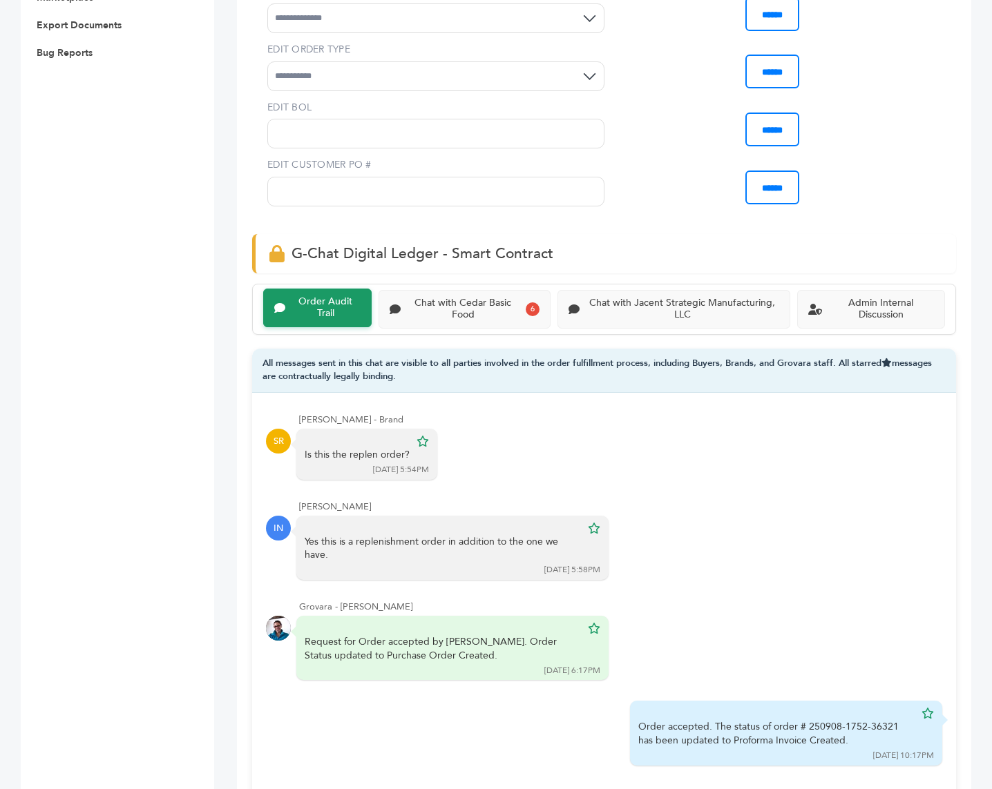
scroll to position [829, 0]
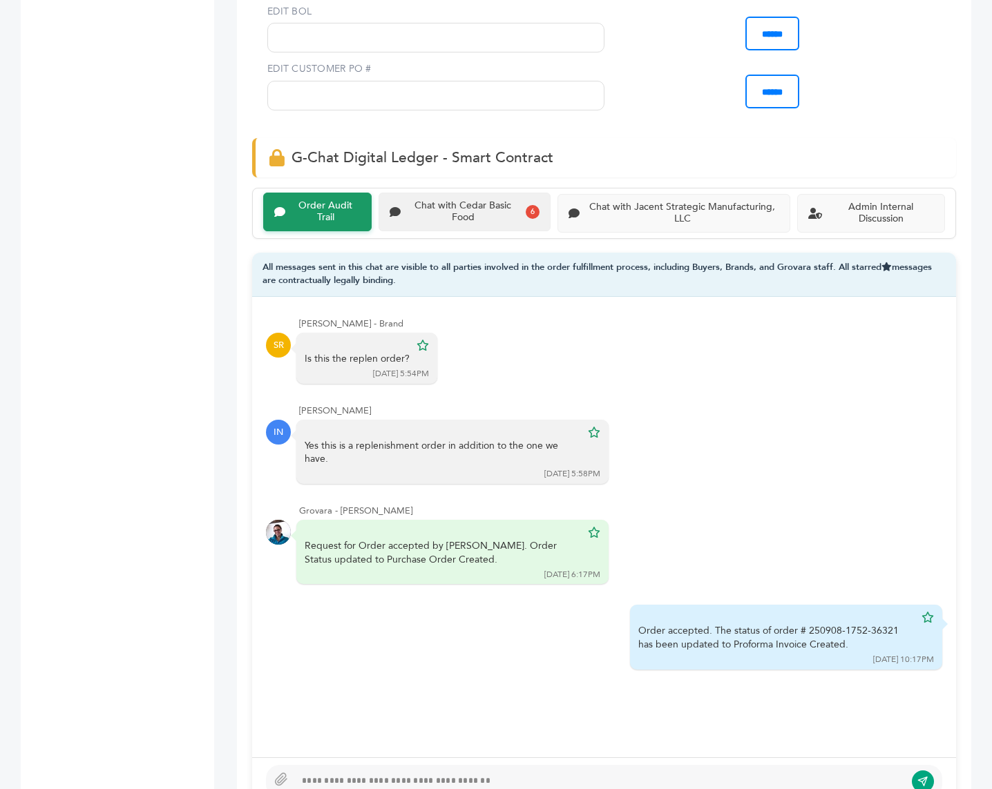
click at [462, 193] on div "Chat with Cedar Basic Food 6" at bounding box center [464, 212] width 173 height 39
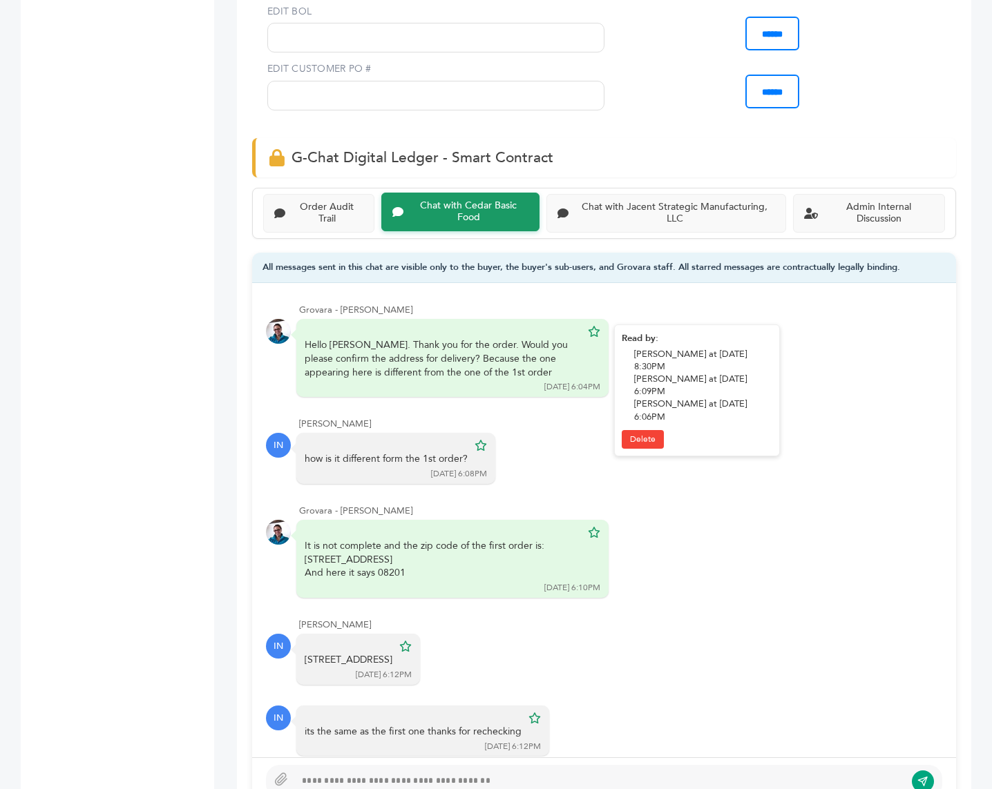
scroll to position [166, 0]
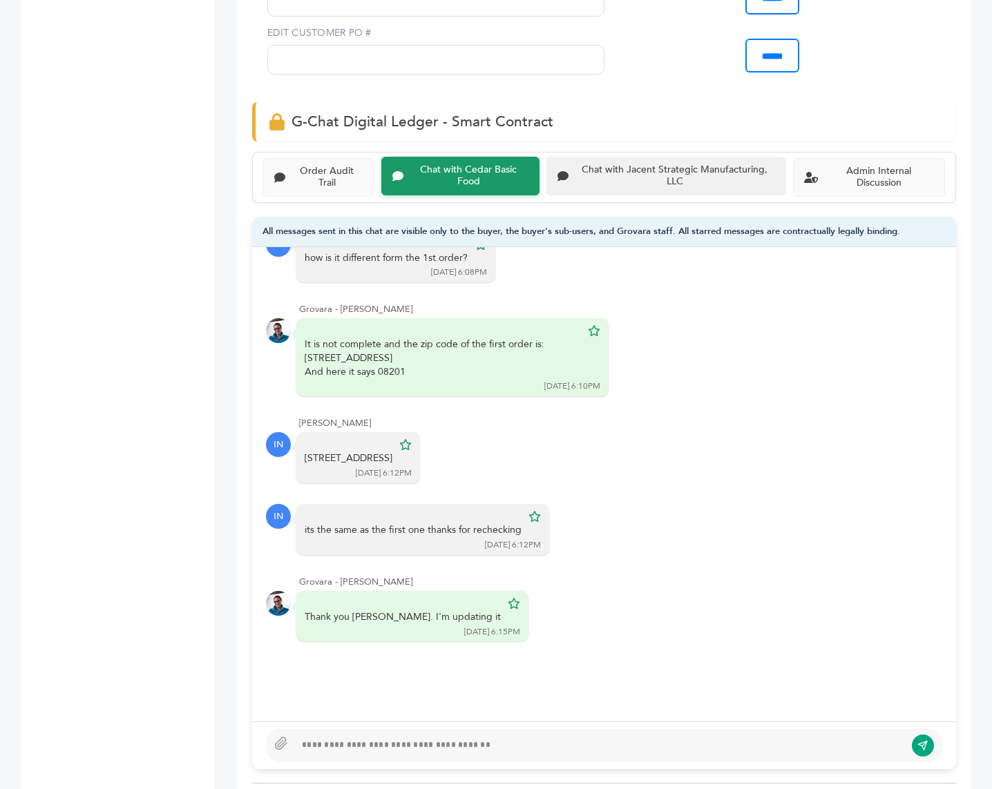
click at [628, 164] on div "Chat with Jacent Strategic Manufacturing, LLC" at bounding box center [674, 175] width 201 height 23
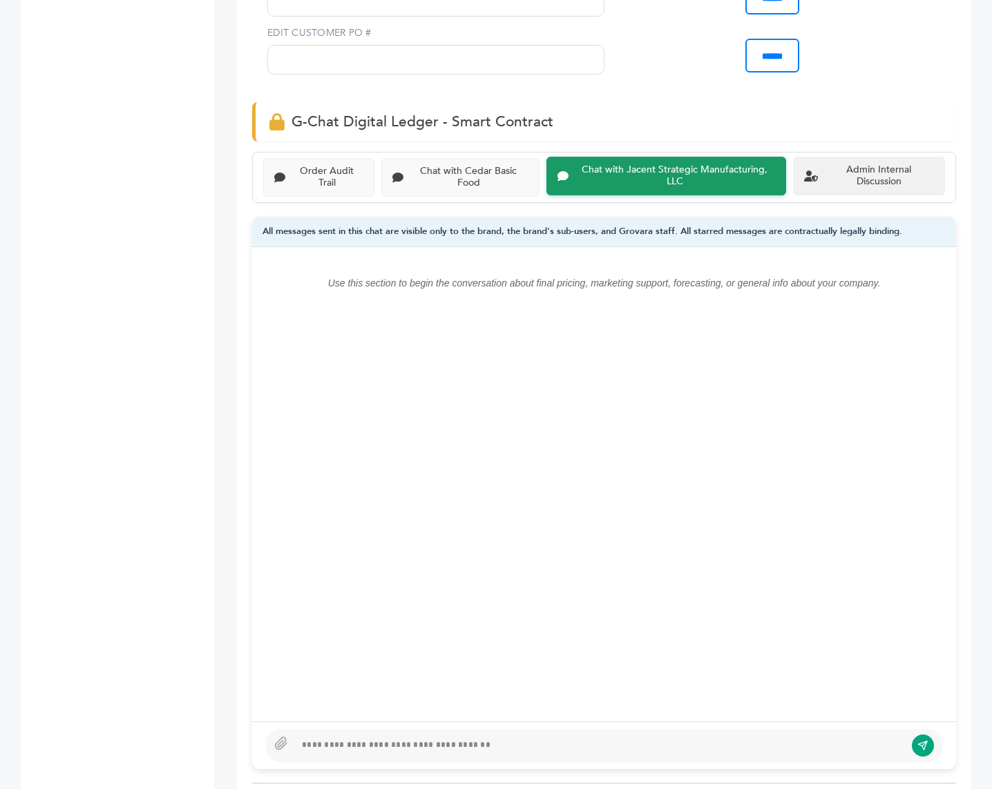
click at [863, 164] on div "Admin Internal Discussion" at bounding box center [878, 175] width 111 height 23
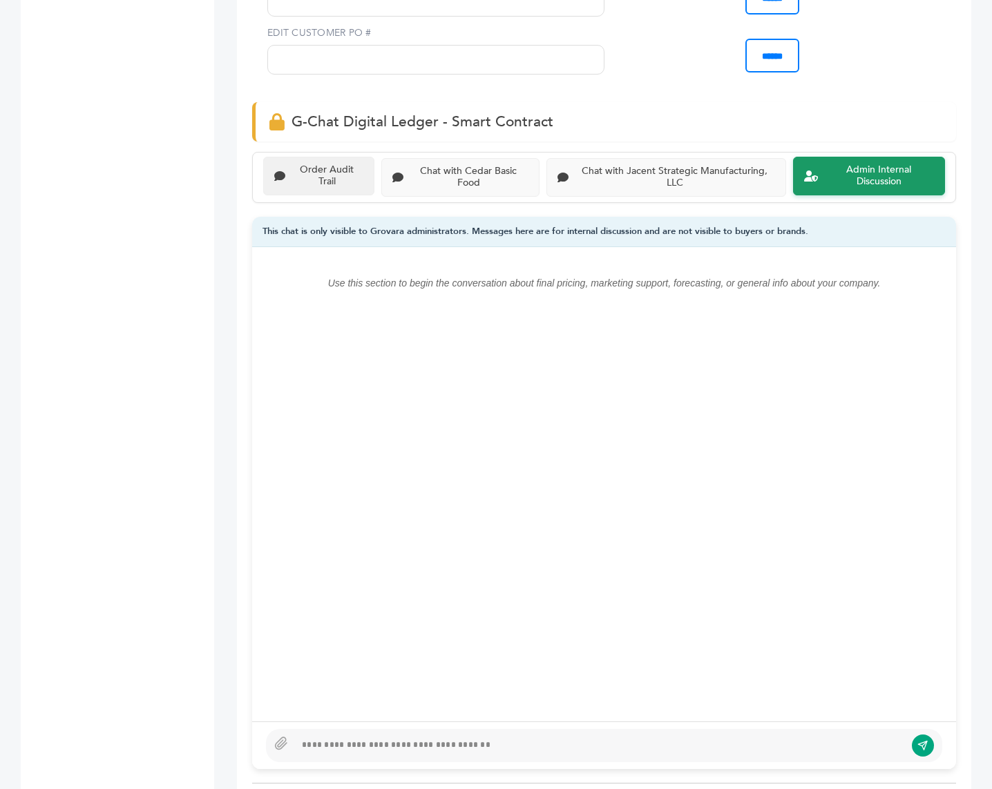
click at [316, 164] on div "Order Audit Trail" at bounding box center [327, 175] width 73 height 23
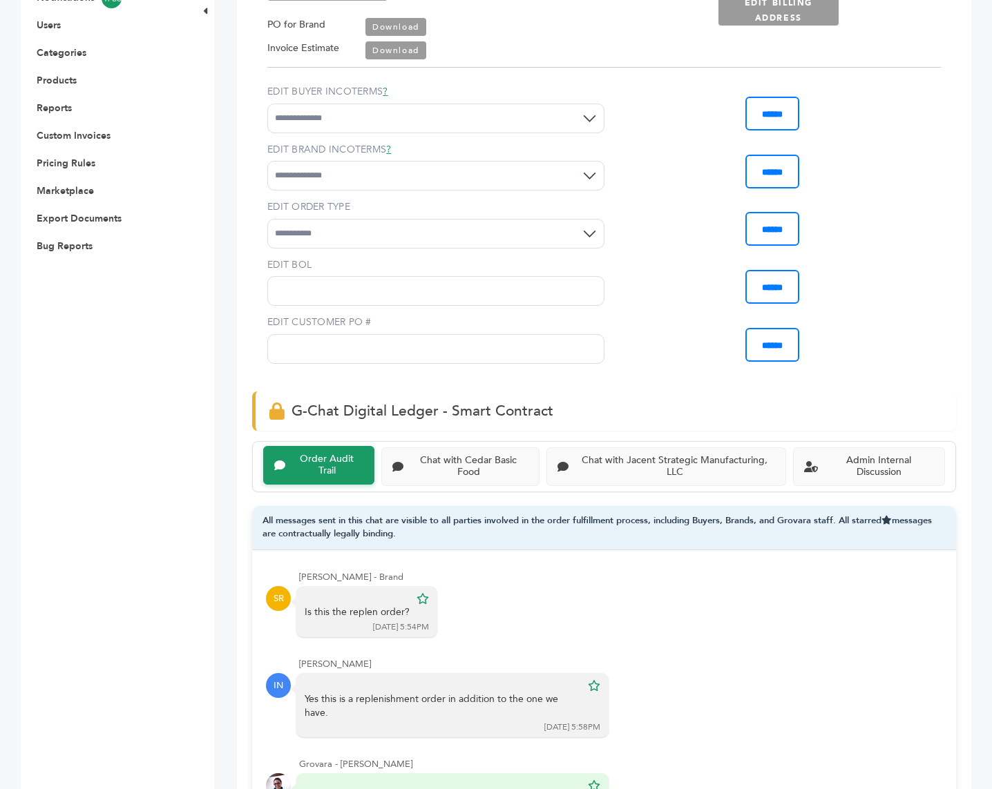
scroll to position [498, 0]
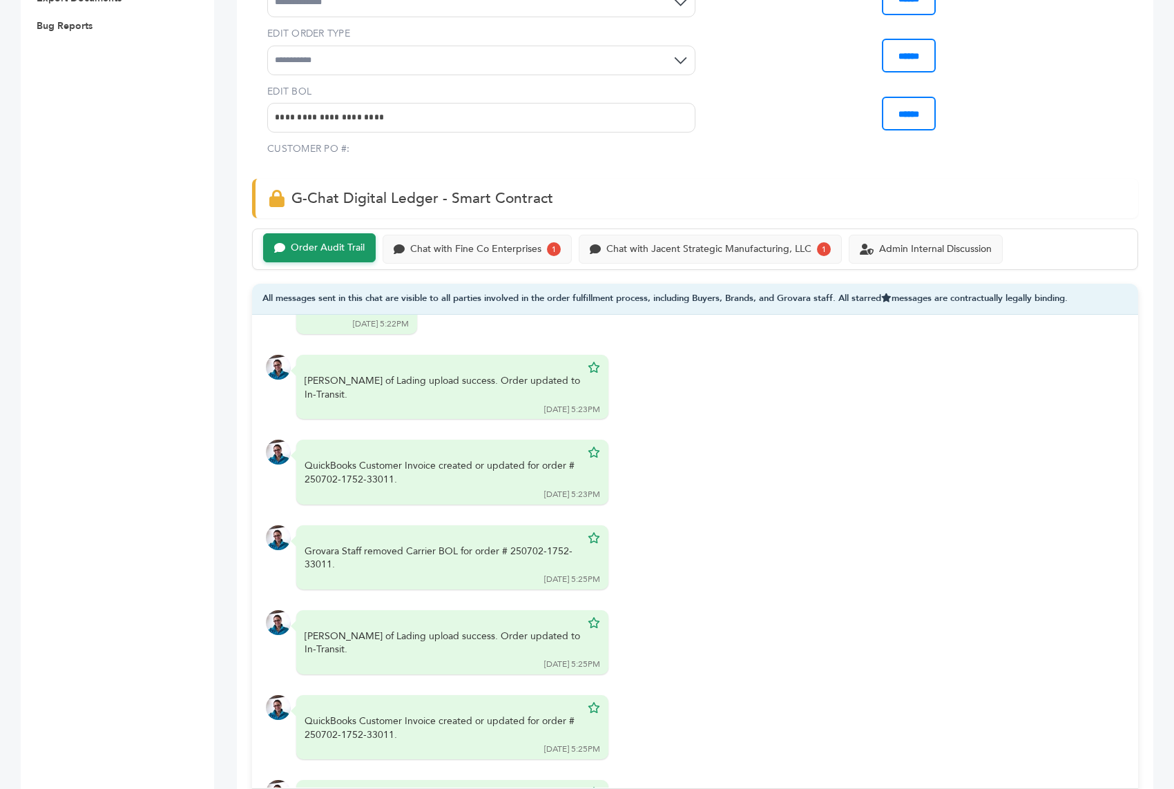
scroll to position [874, 0]
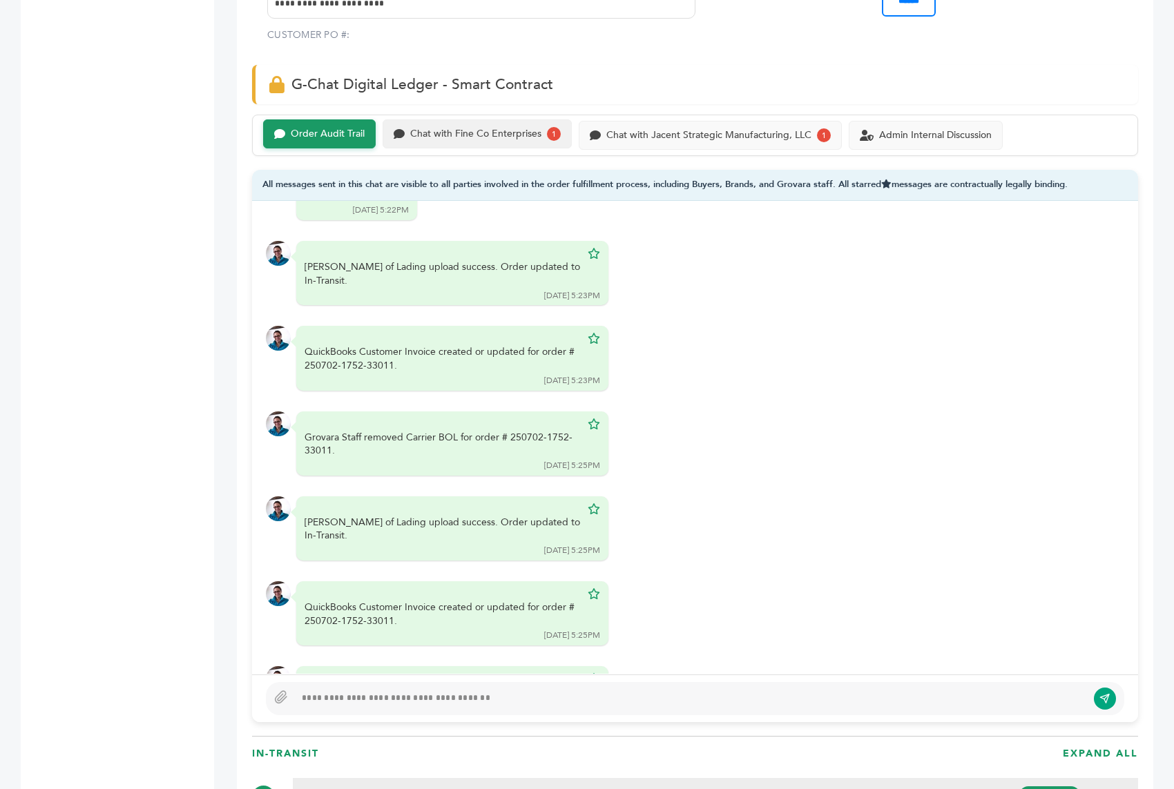
click at [518, 119] on div "Chat with Fine Co Enterprises 1" at bounding box center [477, 133] width 189 height 29
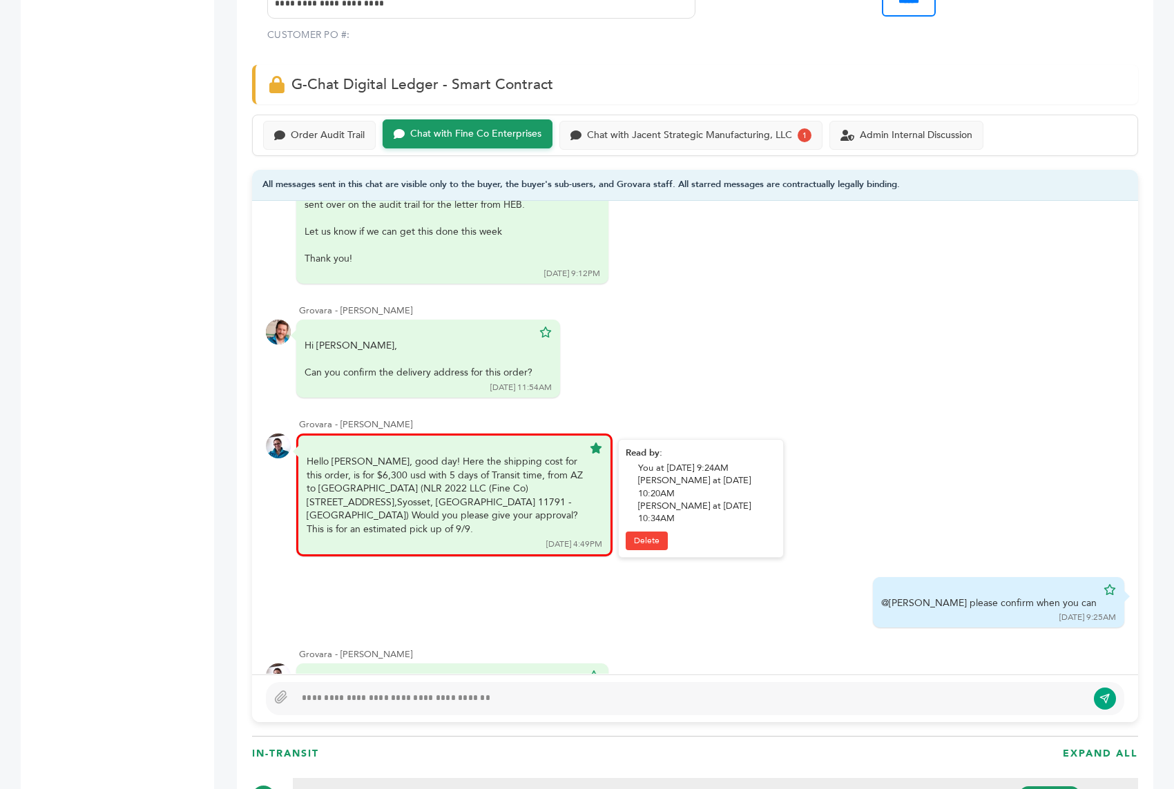
scroll to position [1573, 0]
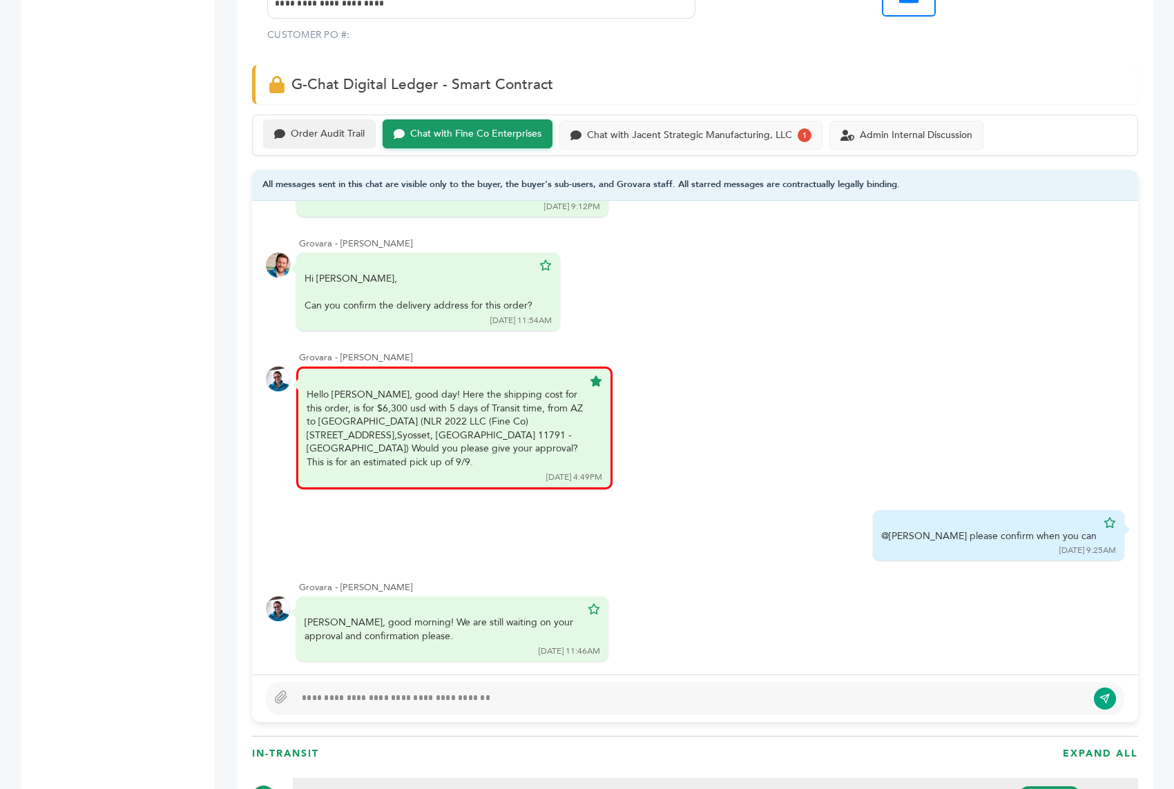
click div "Order Audit Trail"
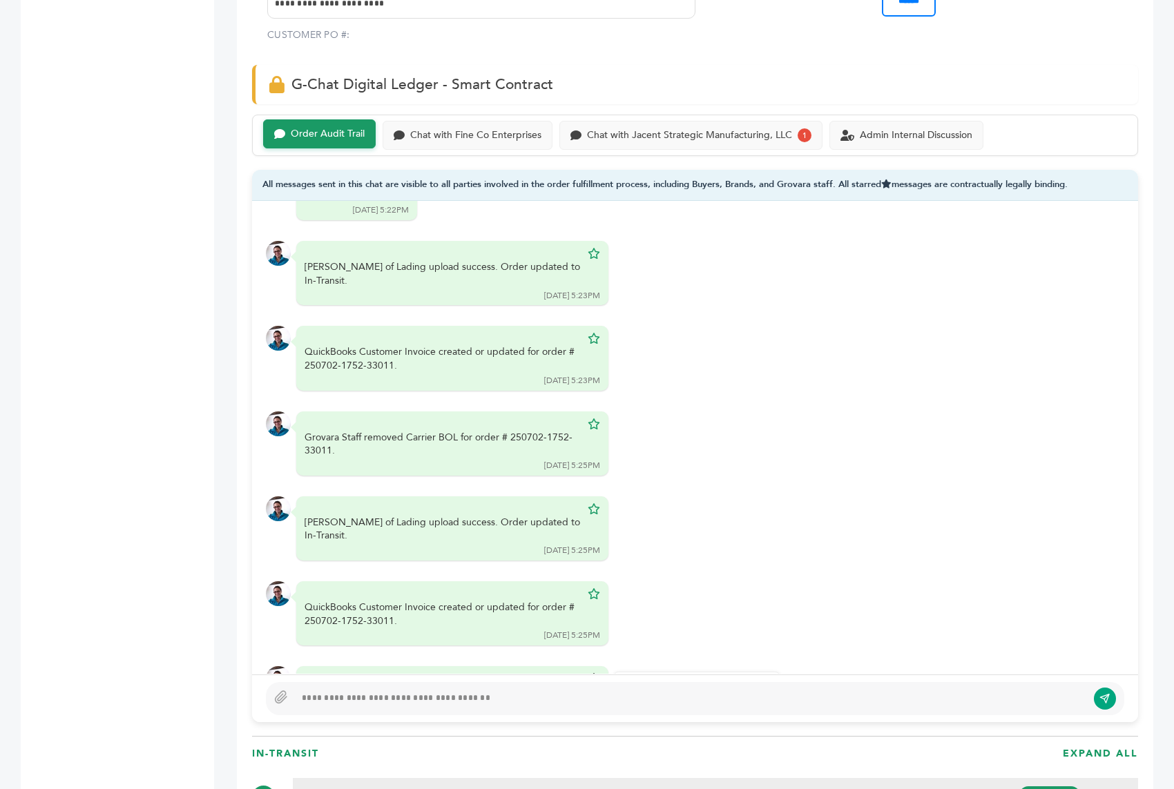
click icon
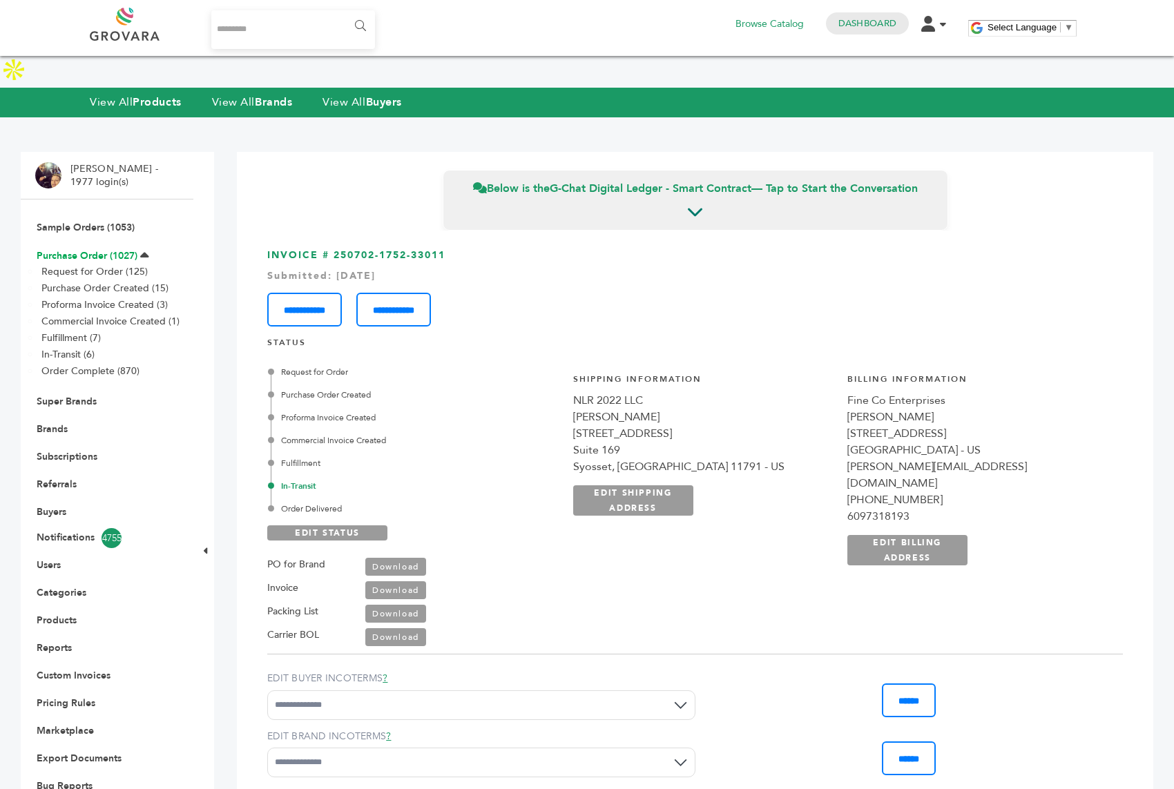
click at [99, 249] on link "Purchase Order (1027)" at bounding box center [87, 255] width 101 height 13
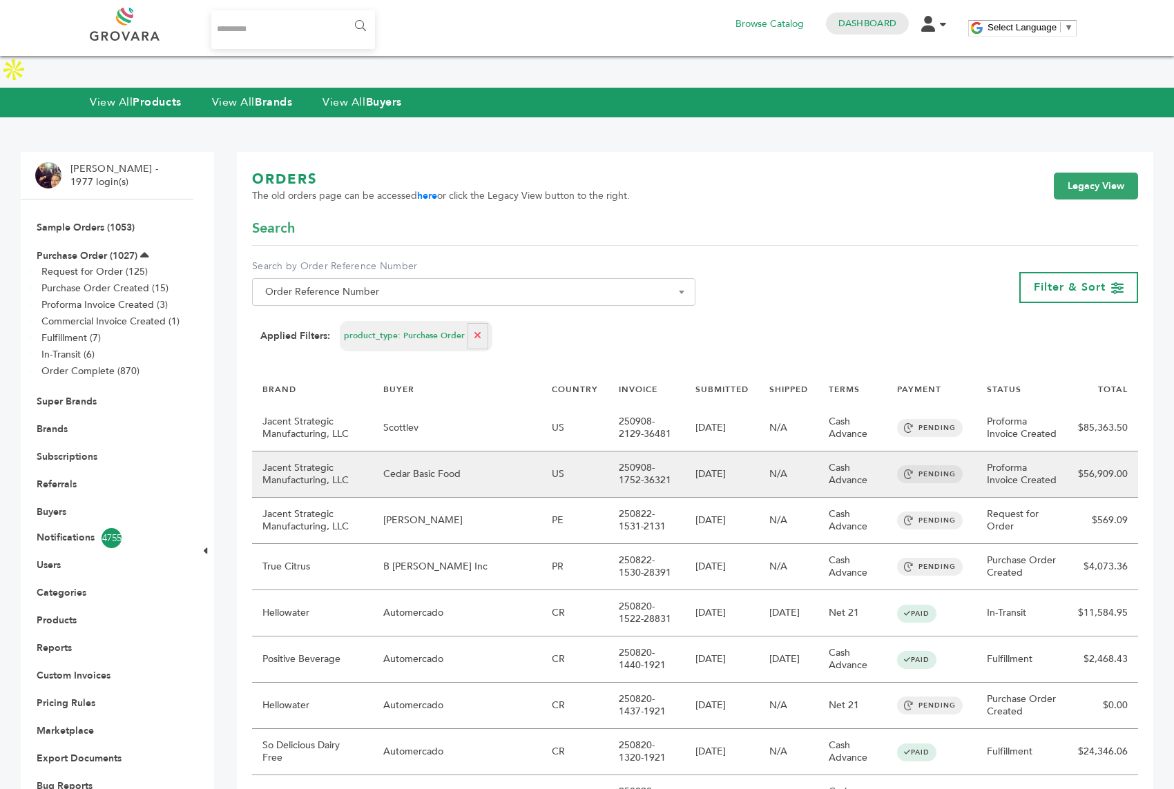
click at [492, 452] on td "Cedar Basic Food" at bounding box center [457, 475] width 169 height 46
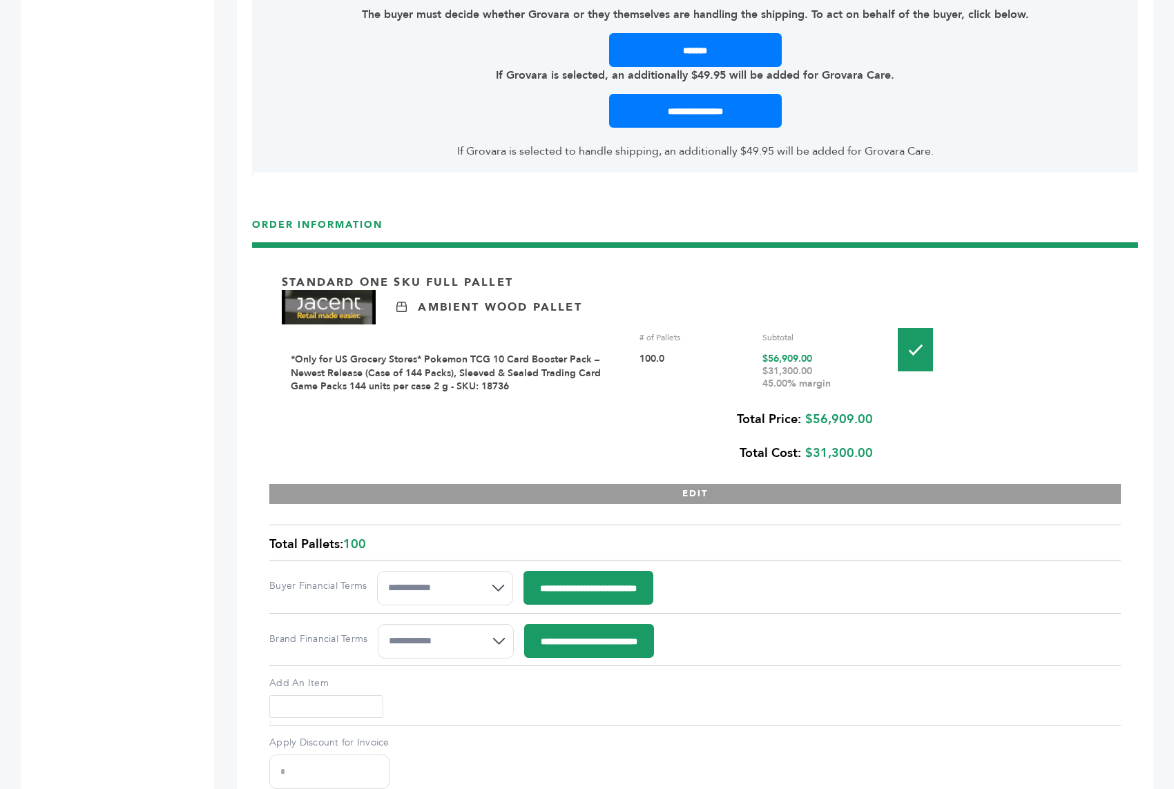
scroll to position [1617, 0]
